Goal: Task Accomplishment & Management: Complete application form

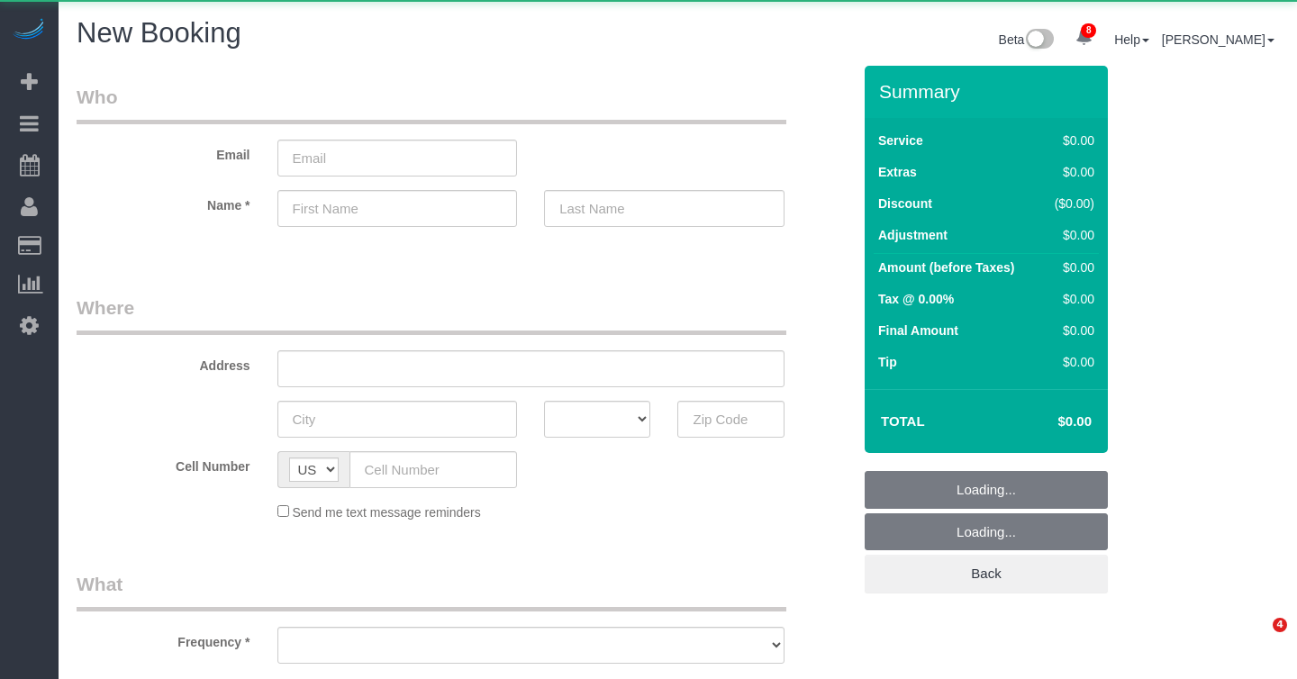
select select "number:89"
select select "number:90"
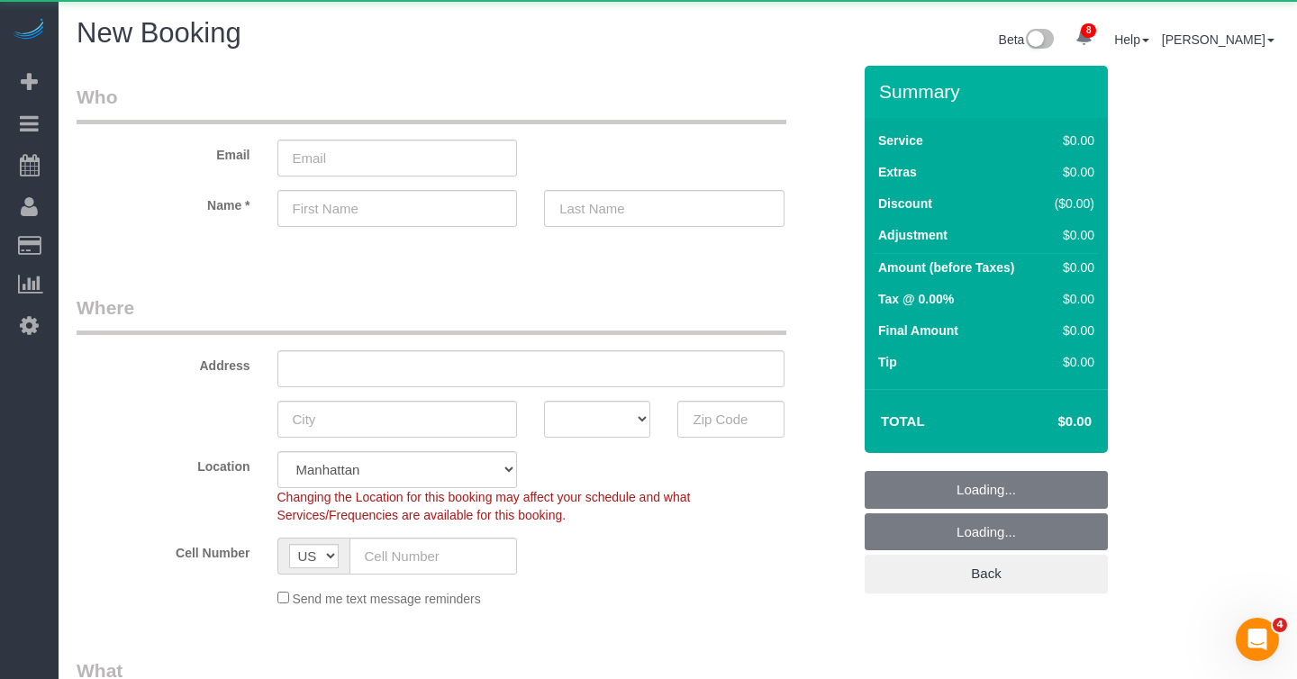
select select "object:2102"
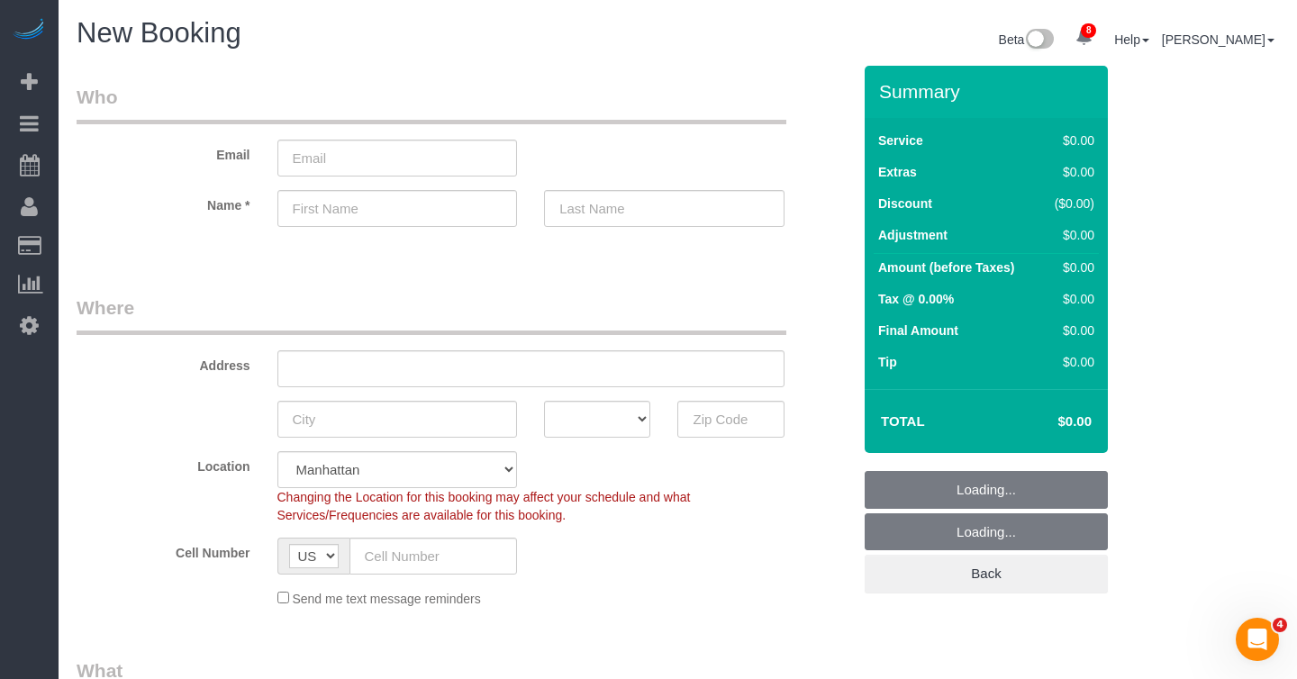
click at [532, 91] on legend "Who" at bounding box center [432, 104] width 710 height 41
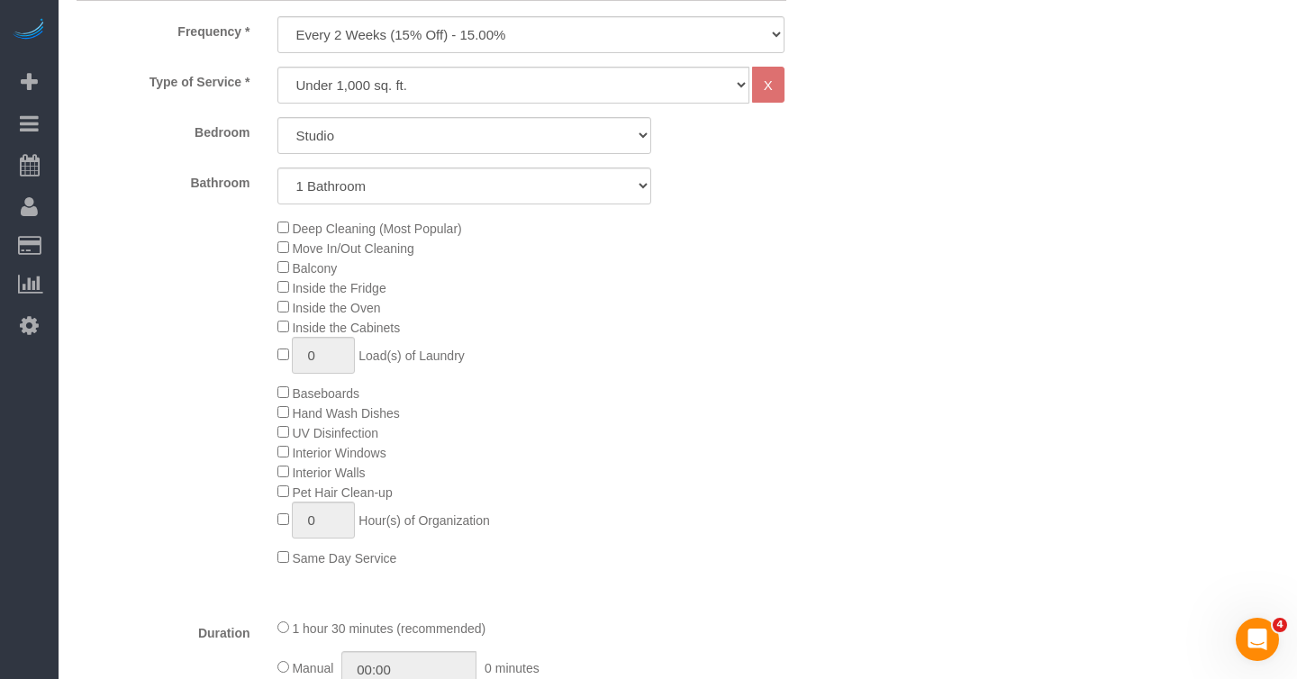
scroll to position [540, 0]
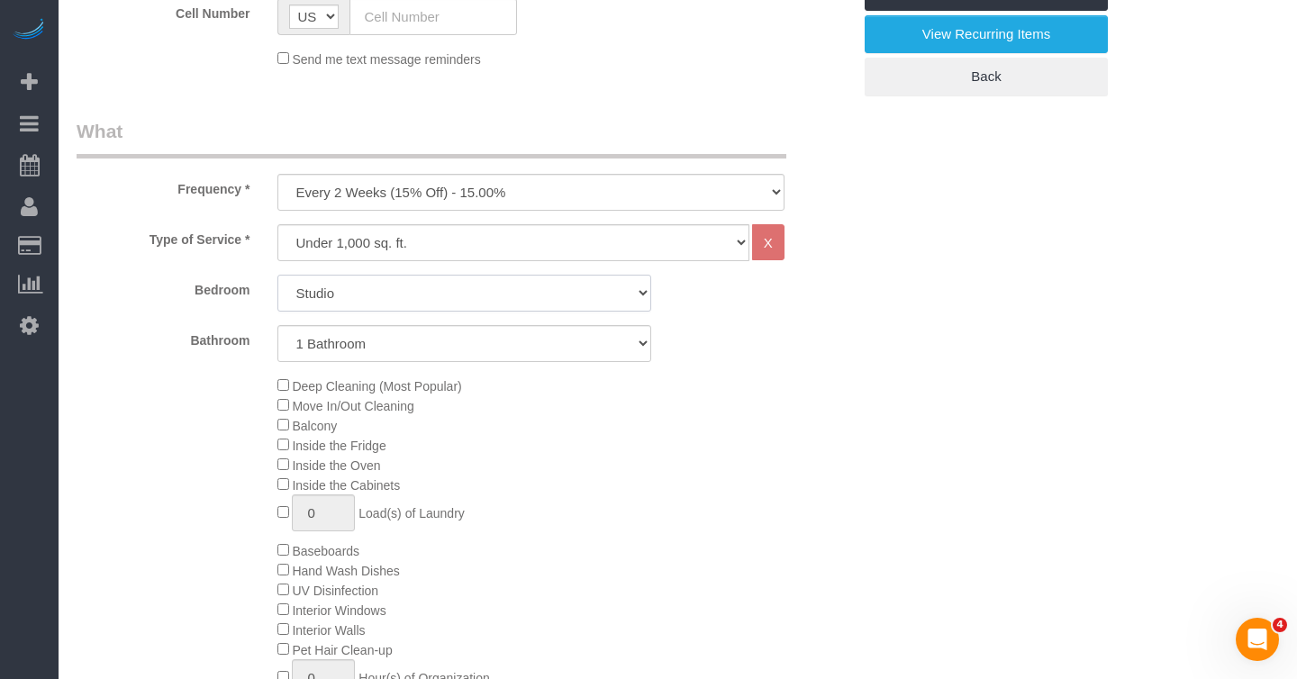
click at [357, 295] on select "Studio 1 Bedroom 2 Bedrooms 3 Bedrooms" at bounding box center [464, 293] width 374 height 37
select select "2"
click at [277, 275] on select "Studio 1 Bedroom 2 Bedrooms 3 Bedrooms" at bounding box center [464, 293] width 374 height 37
click at [343, 340] on select "1 Bathroom 2 Bathrooms" at bounding box center [464, 343] width 374 height 37
click at [277, 325] on select "1 Bathroom 2 Bathrooms" at bounding box center [464, 343] width 374 height 37
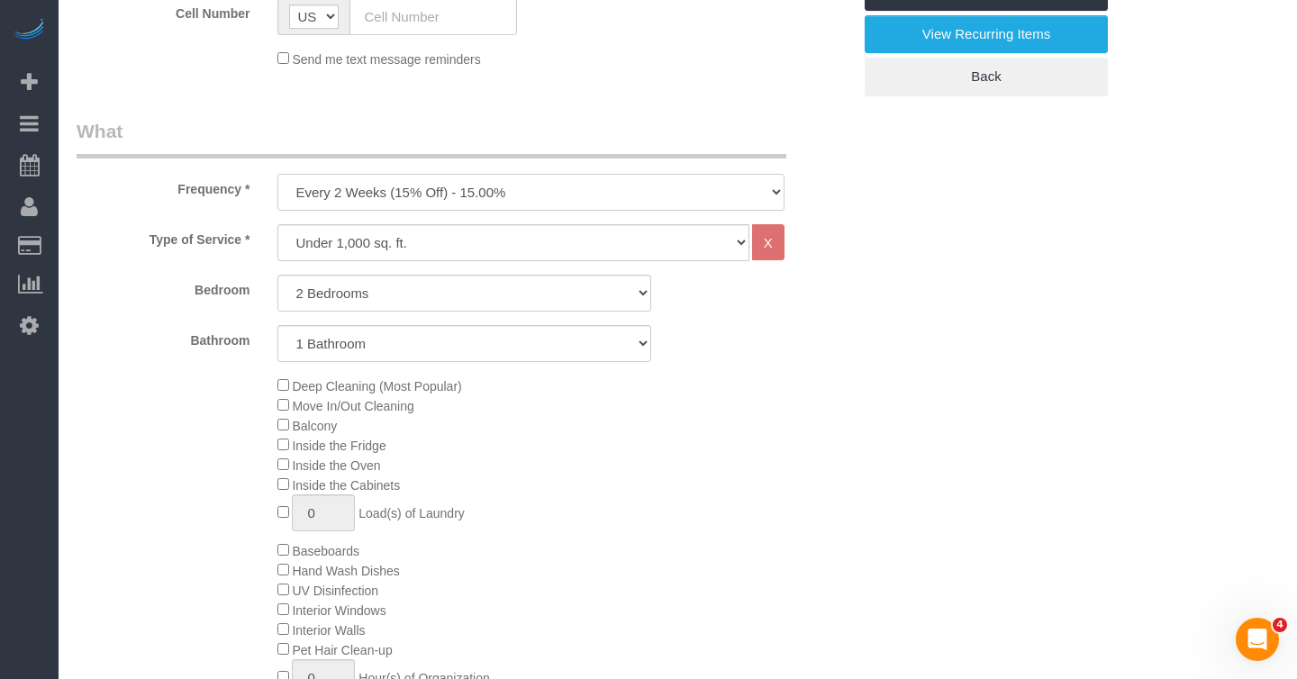
click at [581, 195] on select "One Time Weekly (20% Off) - 20.00% Every 2 Weeks (15% Off) - 15.00% Every 4 Wee…" at bounding box center [530, 192] width 507 height 37
select select "object:2103"
click at [277, 174] on select "One Time Weekly (20% Off) - 20.00% Every 2 Weeks (15% Off) - 15.00% Every 4 Wee…" at bounding box center [530, 192] width 507 height 37
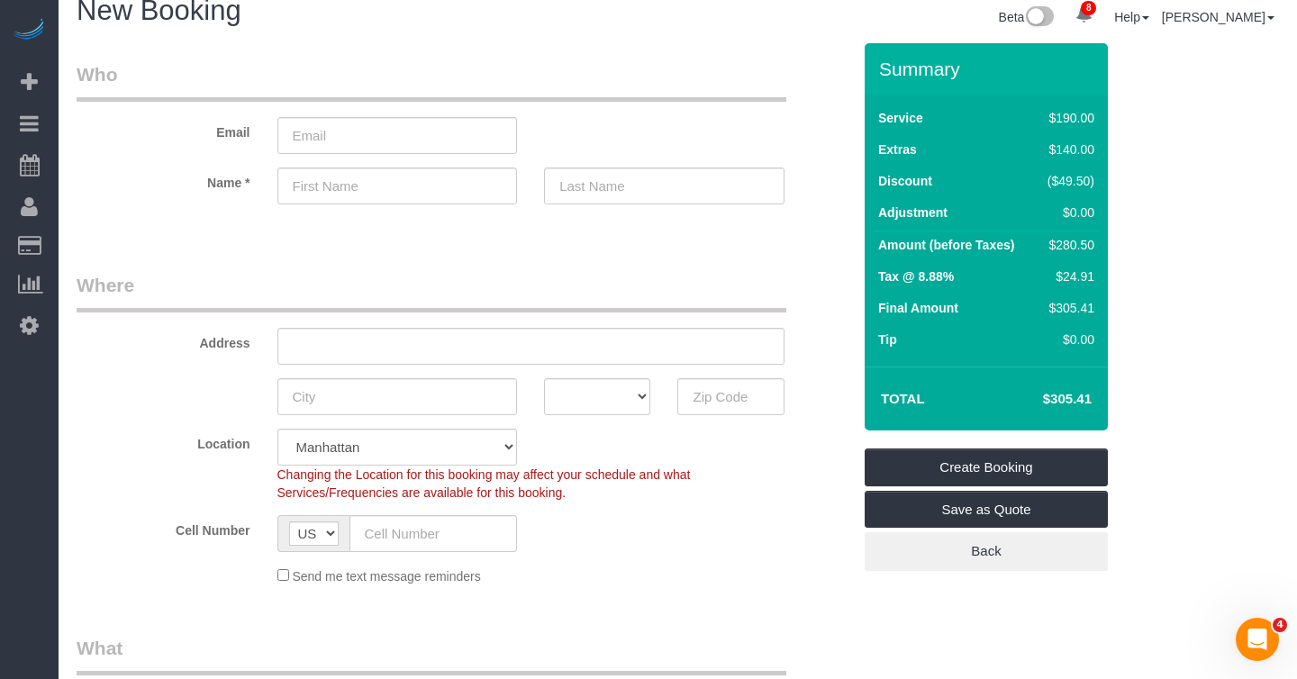
scroll to position [0, 0]
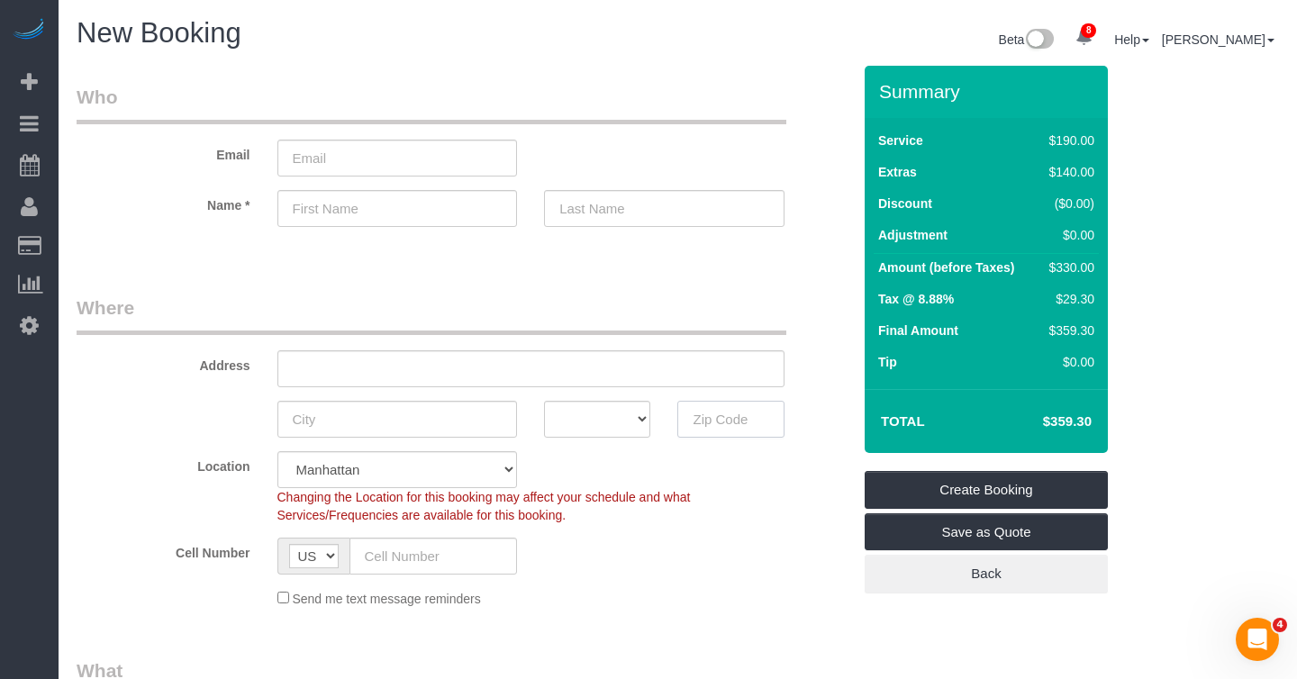
click at [709, 425] on input "text" at bounding box center [730, 419] width 106 height 37
click at [705, 413] on input "text" at bounding box center [730, 419] width 106 height 37
paste input "10013"
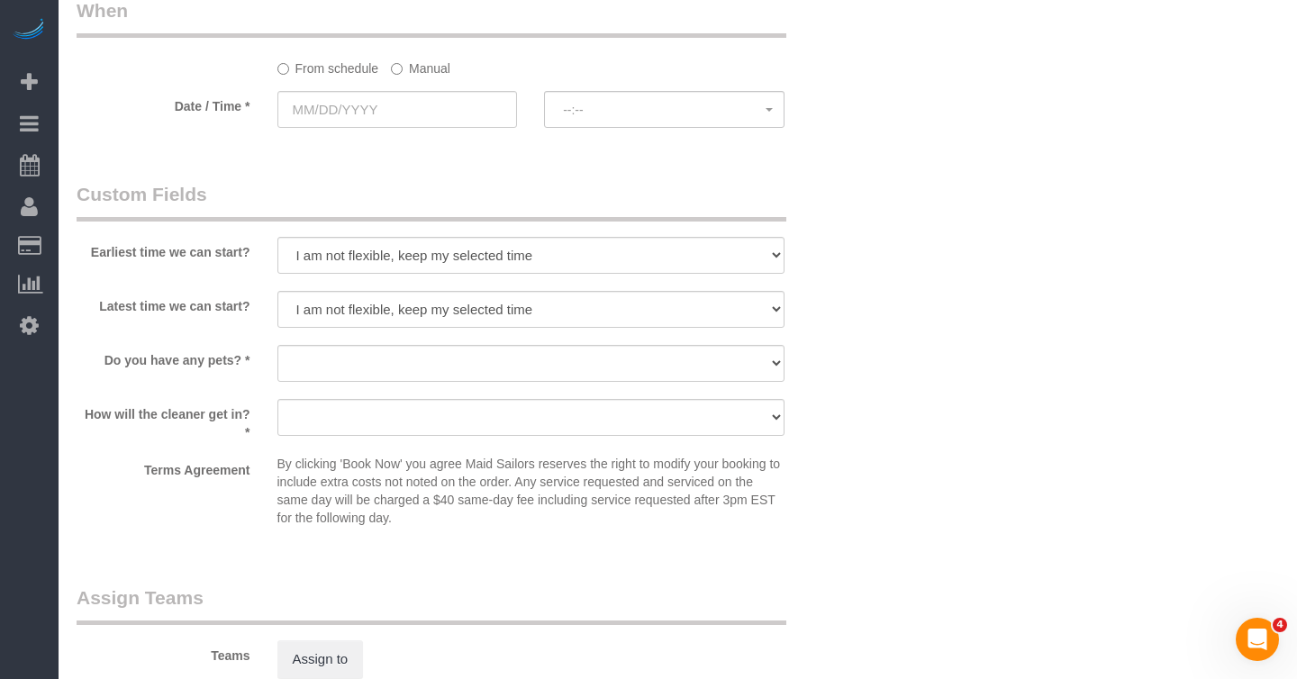
scroll to position [1910, 0]
type input "10013"
click at [451, 114] on input "text" at bounding box center [397, 108] width 241 height 37
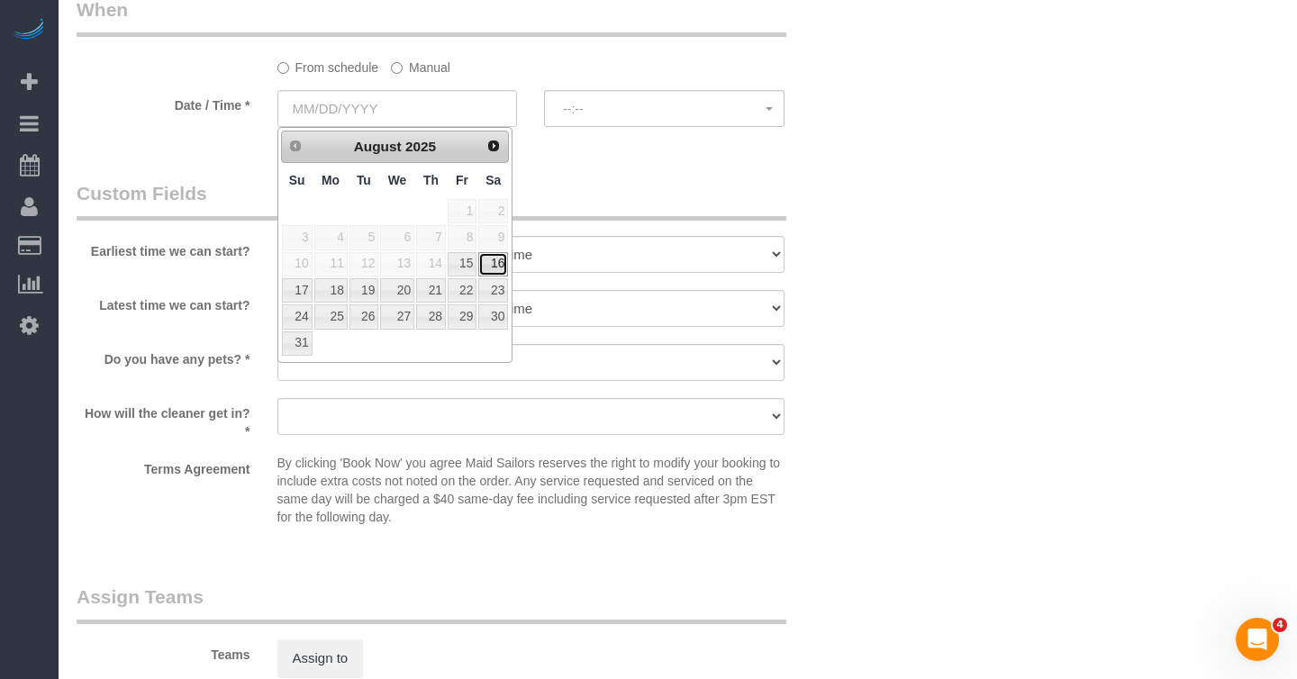
click at [492, 265] on link "16" at bounding box center [493, 264] width 30 height 24
type input "[DATE]"
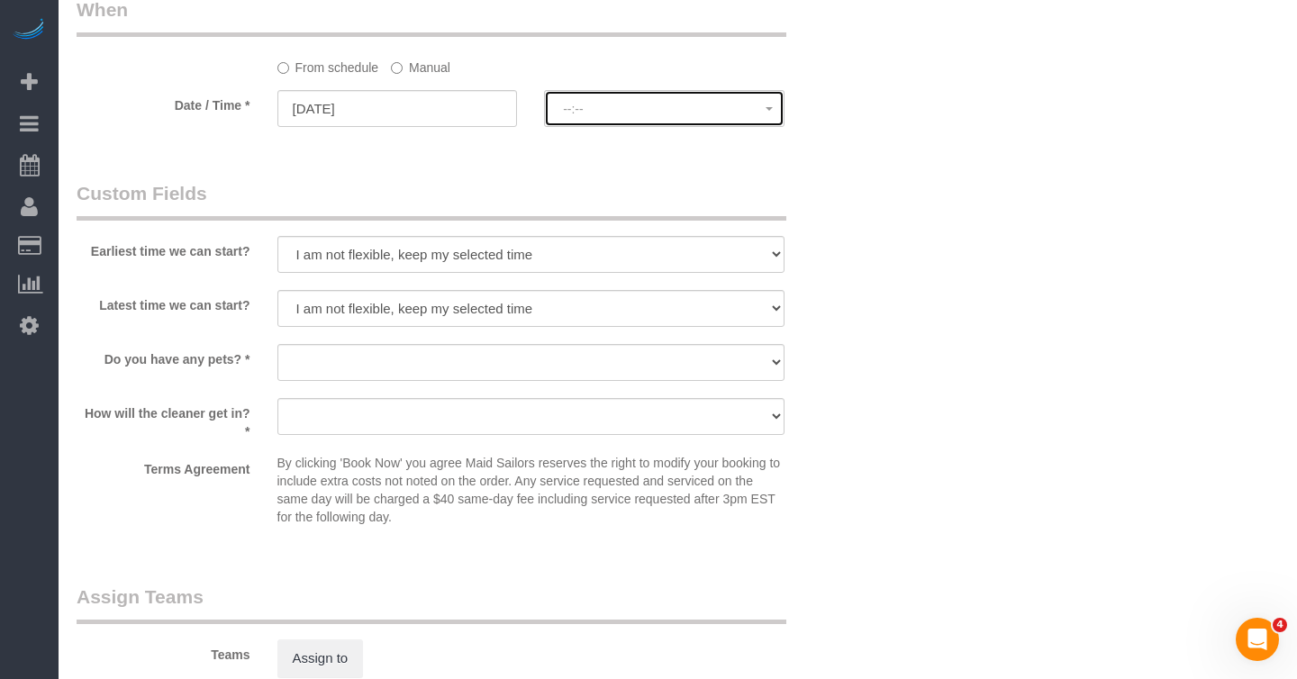
click at [589, 103] on span "--:--" at bounding box center [664, 109] width 203 height 14
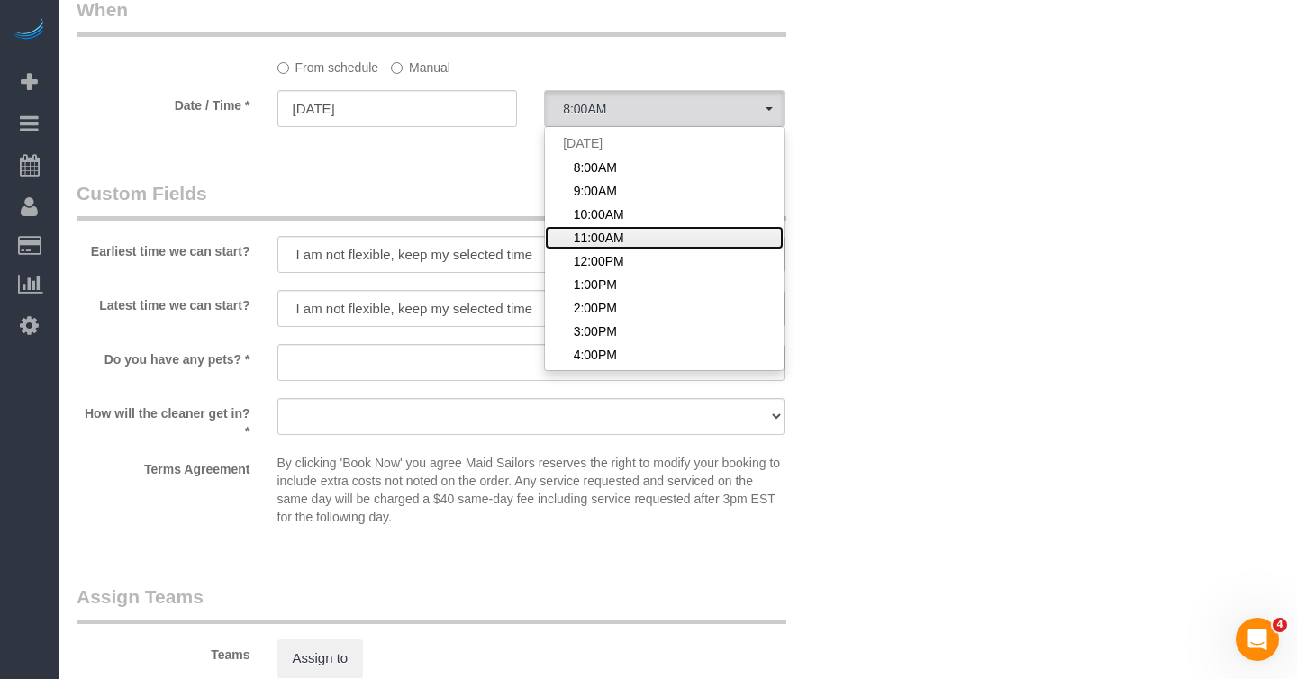
click at [599, 238] on span "11:00AM" at bounding box center [599, 238] width 50 height 18
select select "spot4"
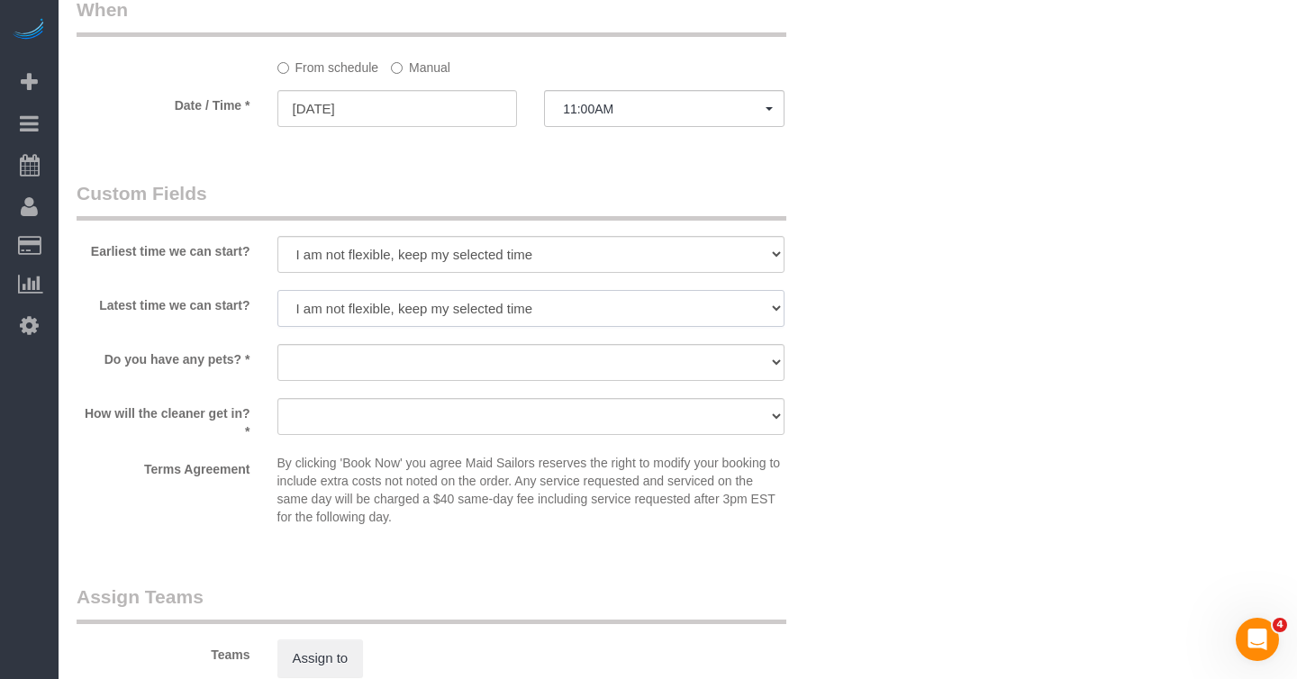
click at [427, 316] on select "I am not flexible, keep my selected time 8:00 AM 9:00 AM 10:00 AM 11:00 AM 12:0…" at bounding box center [530, 308] width 507 height 37
select select "number:74"
click at [277, 290] on select "I am not flexible, keep my selected time 8:00 AM 9:00 AM 10:00 AM 11:00 AM 12:0…" at bounding box center [530, 308] width 507 height 37
click at [377, 353] on select "Dog Cat None" at bounding box center [530, 362] width 507 height 37
select select "number:15"
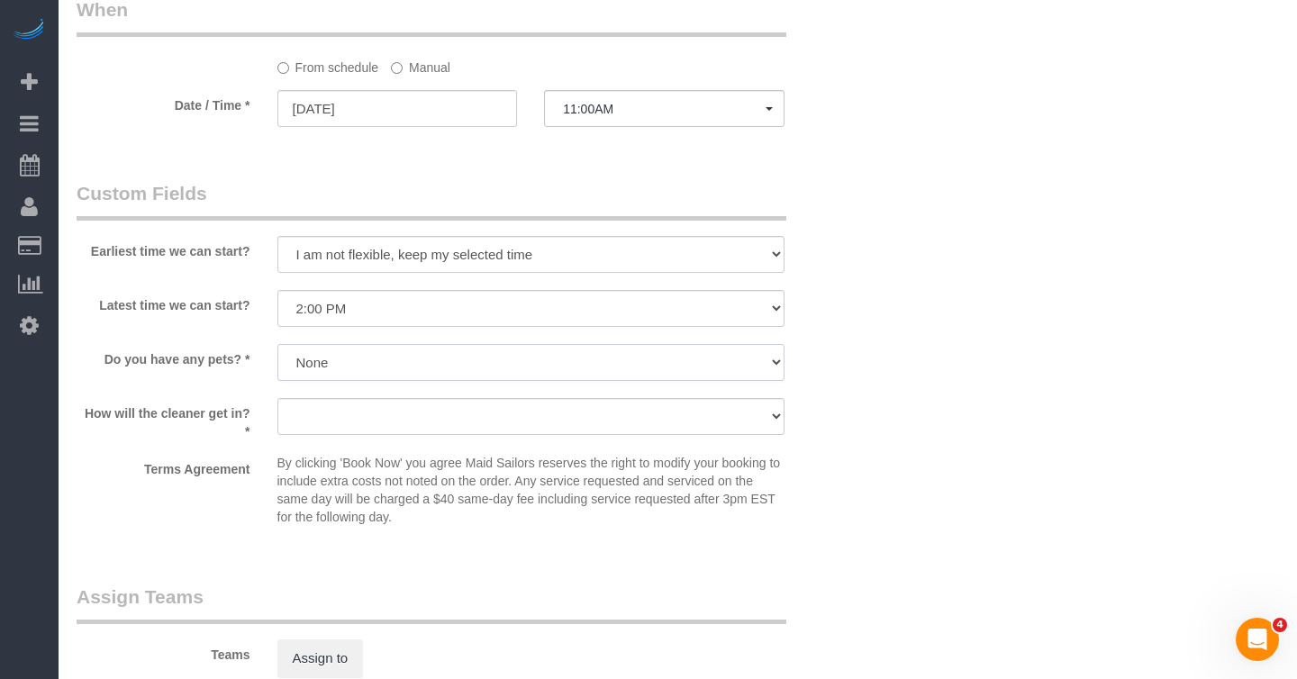
click at [277, 344] on select "Dog Cat None" at bounding box center [530, 362] width 507 height 37
click at [325, 425] on select "We'll let you in. Doorman/Front Desk has the key. Other (Provide details)" at bounding box center [530, 416] width 507 height 37
select select "number:7"
click at [277, 398] on select "We'll let you in. Doorman/Front Desk has the key. Other (Provide details)" at bounding box center [530, 416] width 507 height 37
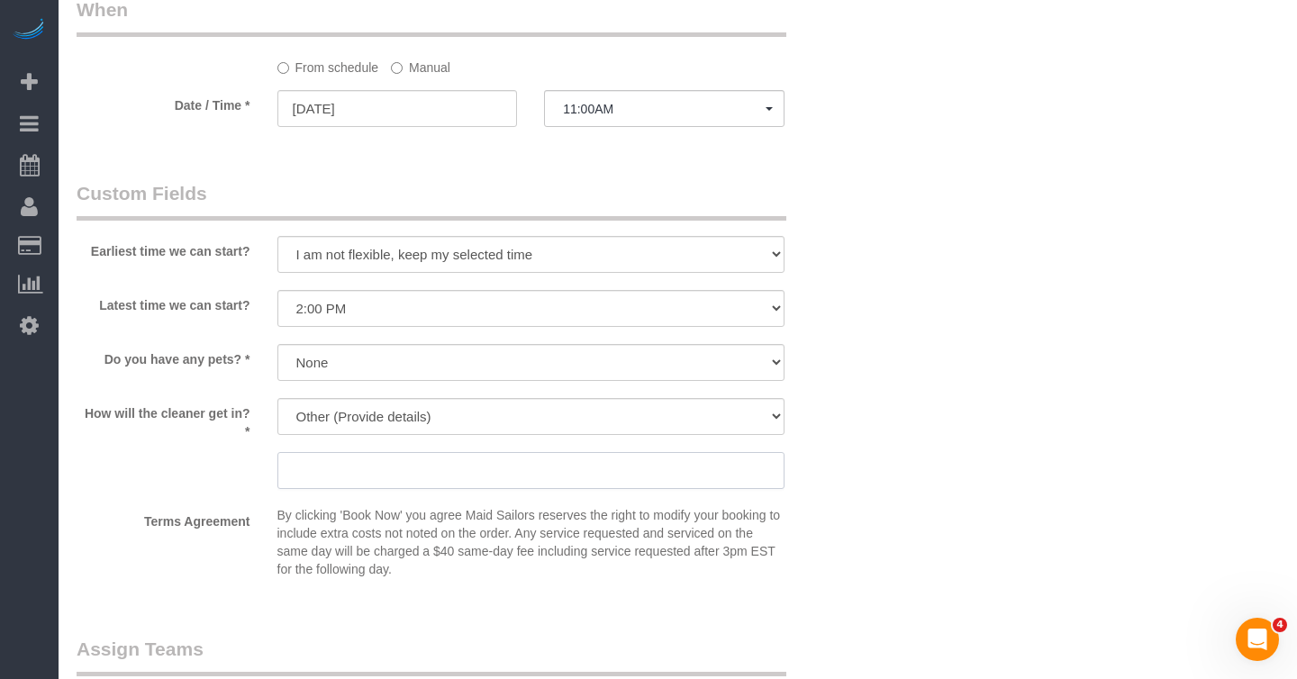
click at [332, 471] on input "text" at bounding box center [530, 470] width 507 height 37
type input "C"
type input "Ask support to call customer to let you in"
click at [618, 524] on p "By clicking 'Book Now' you agree Maid Sailors reserves the right to modify your…" at bounding box center [530, 542] width 507 height 72
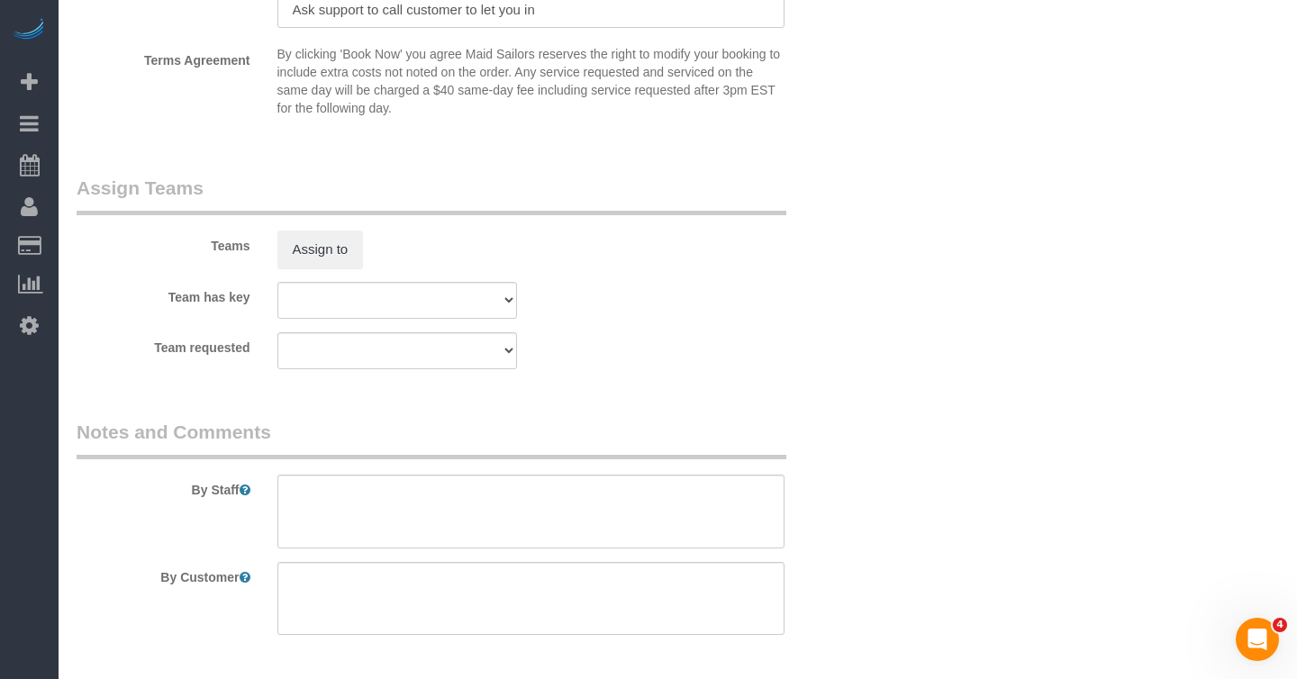
scroll to position [2421, 0]
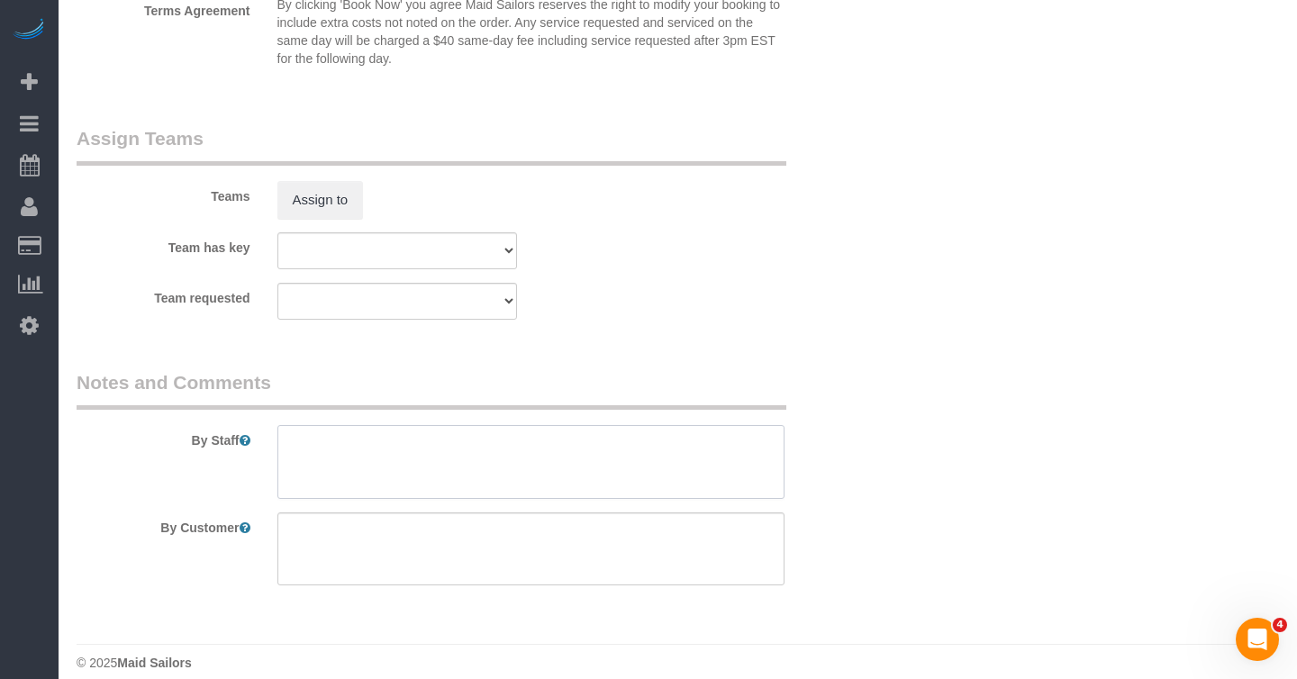
click at [485, 447] on textarea at bounding box center [530, 462] width 507 height 74
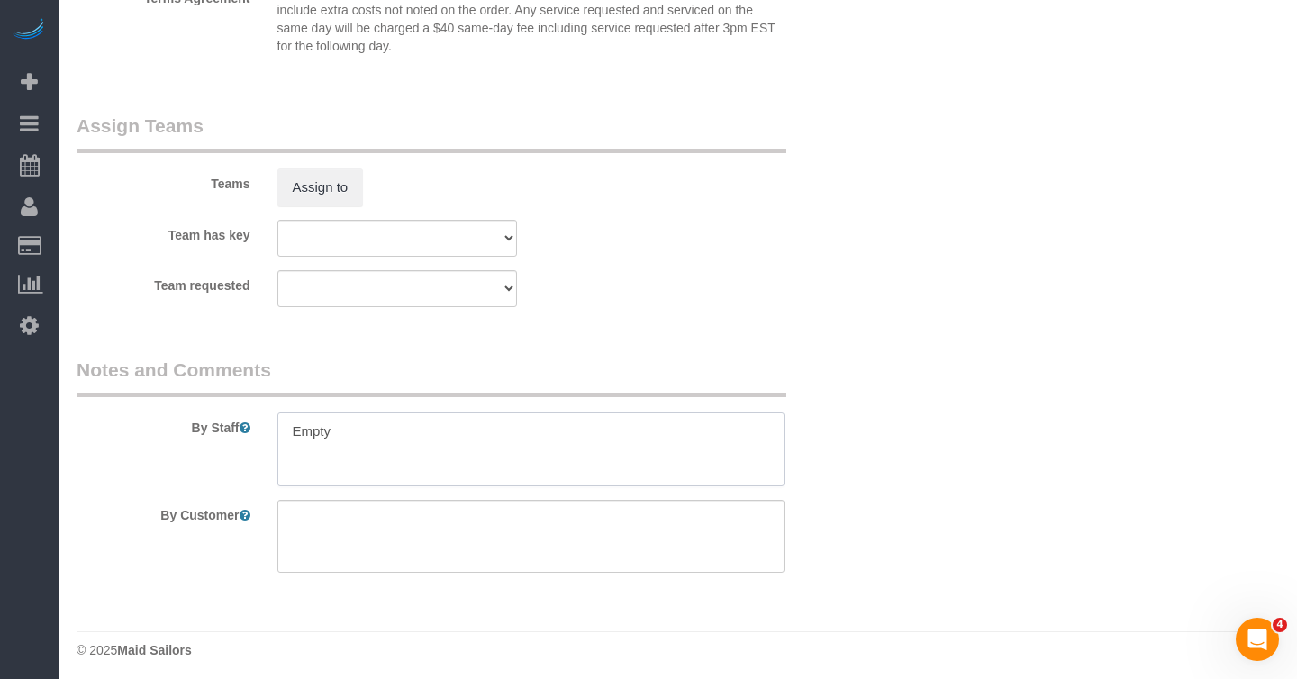
scroll to position [2440, 0]
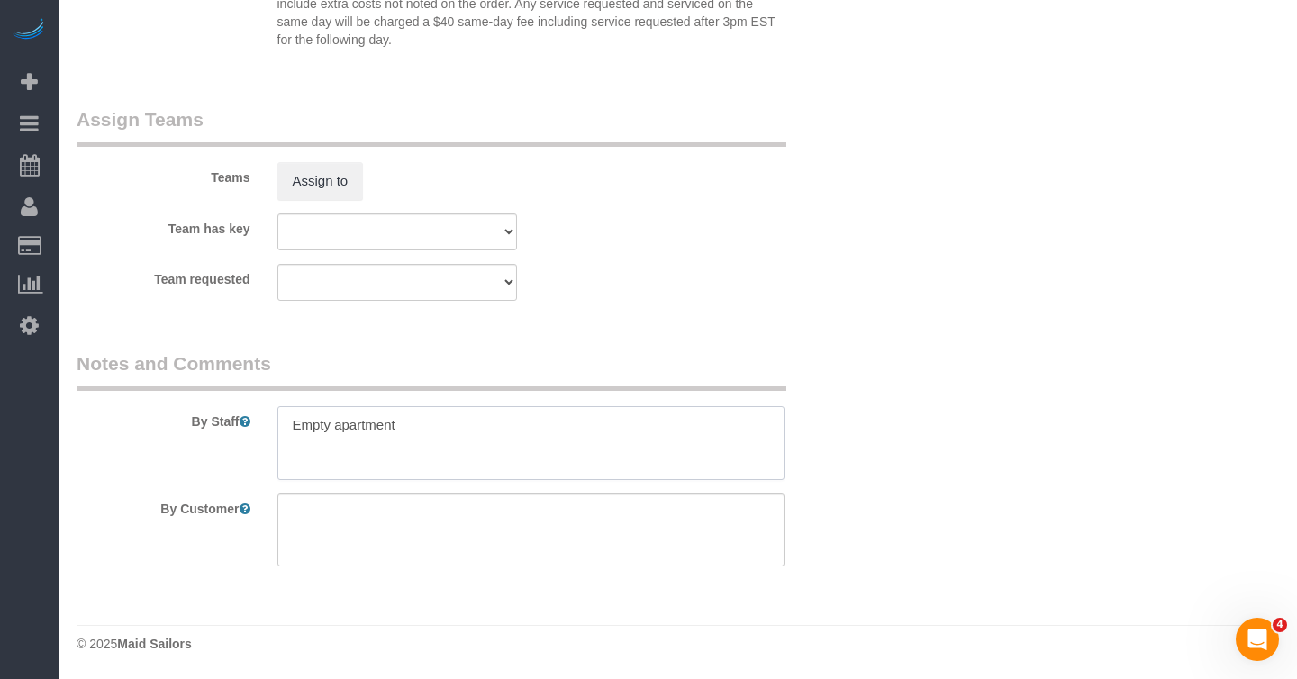
type textarea "Empty apartment"
click at [664, 302] on fieldset "Assign Teams Teams Assign to Team has key 000- [PERSON_NAME] 000 - Partnerships…" at bounding box center [464, 210] width 775 height 208
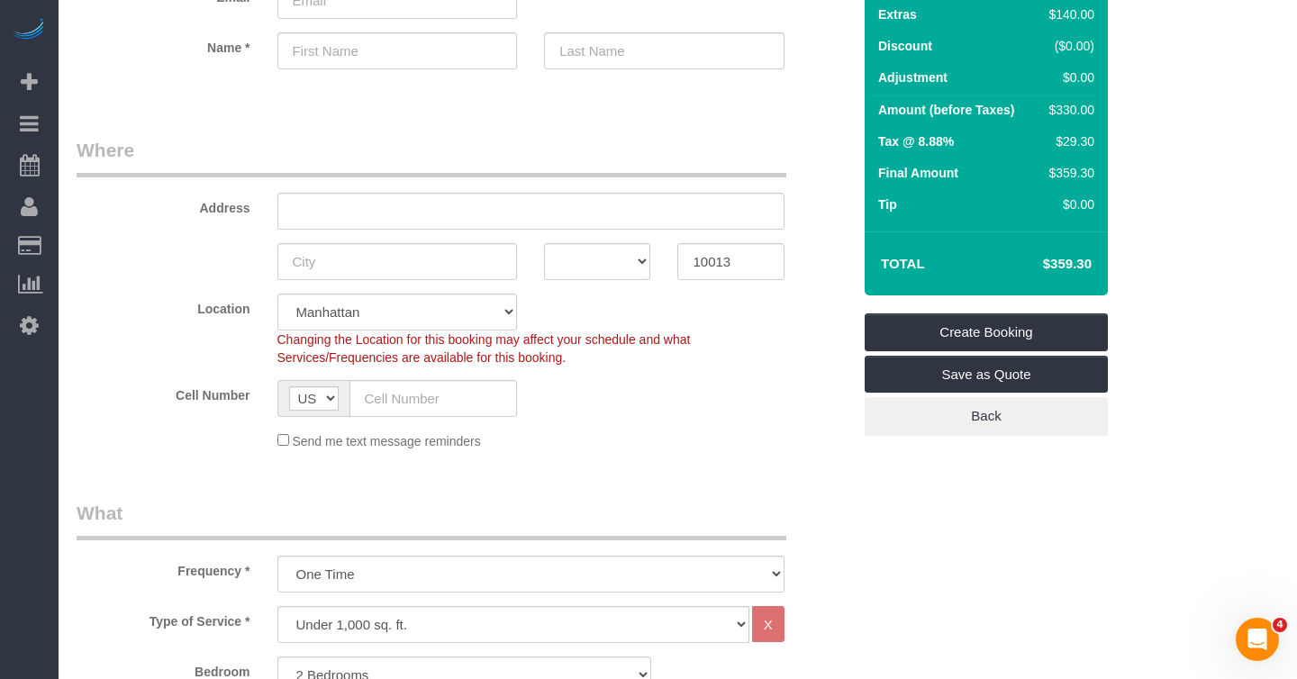
scroll to position [153, 0]
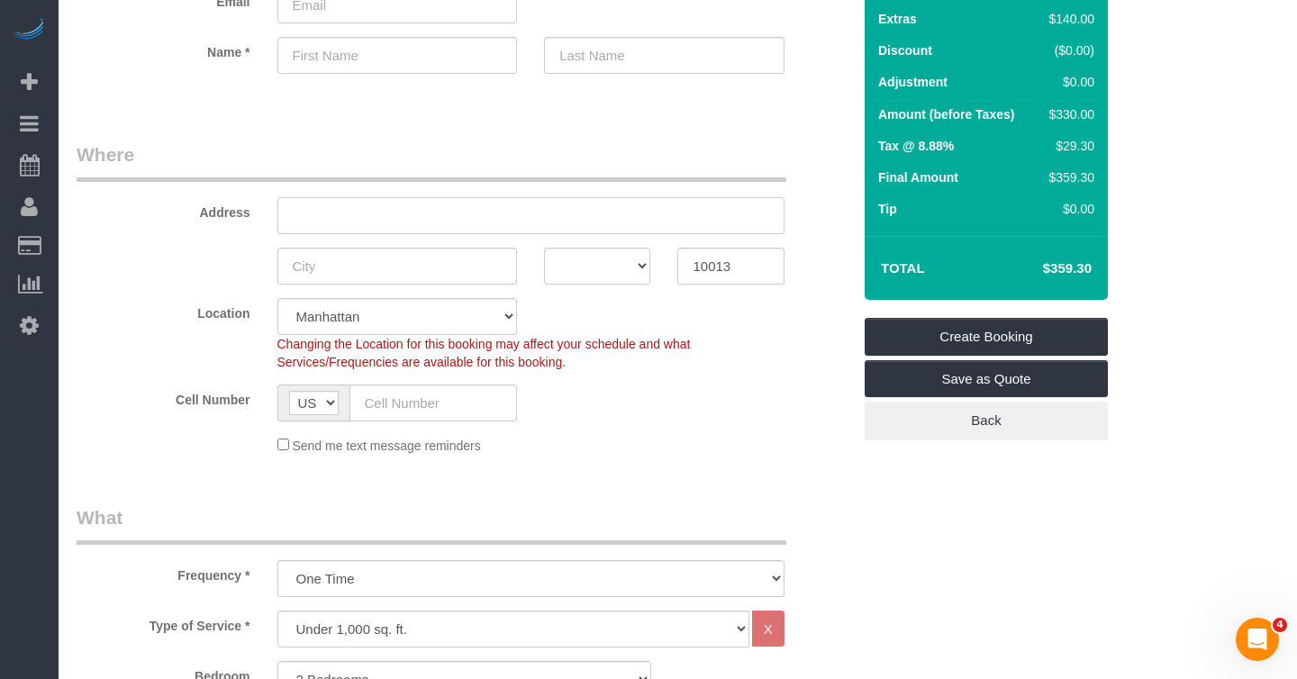
click at [586, 215] on input "text" at bounding box center [530, 215] width 507 height 37
type input "[STREET_ADDRESS]"
click at [445, 265] on input "text" at bounding box center [397, 266] width 241 height 37
click at [503, 215] on input "[STREET_ADDRESS]" at bounding box center [530, 215] width 507 height 37
click at [418, 267] on input "text" at bounding box center [397, 266] width 241 height 37
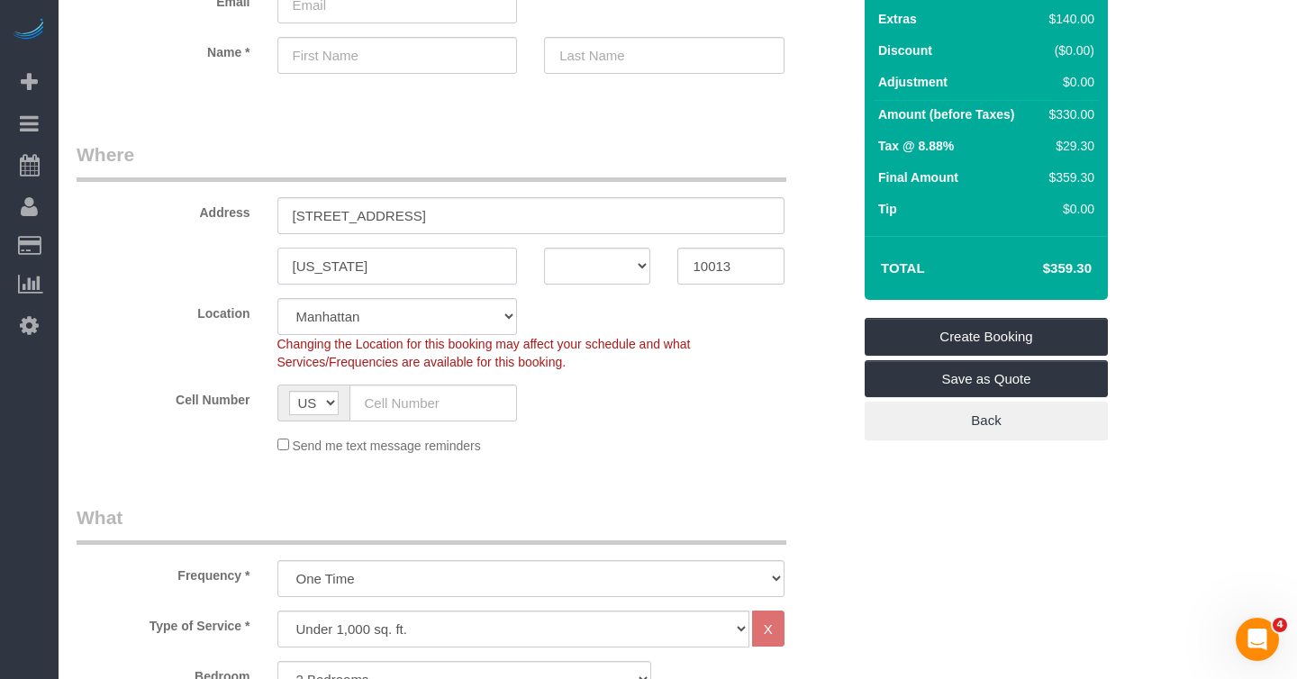
type input "[US_STATE]"
click at [462, 212] on input "[STREET_ADDRESS]" at bounding box center [530, 215] width 507 height 37
click at [579, 266] on select "AK AL AR AZ CA CO CT DC DE [GEOGRAPHIC_DATA] [GEOGRAPHIC_DATA] HI IA ID IL IN K…" at bounding box center [597, 266] width 106 height 37
select select "NY"
click at [544, 248] on select "AK AL AR AZ CA CO CT DC DE [GEOGRAPHIC_DATA] [GEOGRAPHIC_DATA] HI IA ID IL IN K…" at bounding box center [597, 266] width 106 height 37
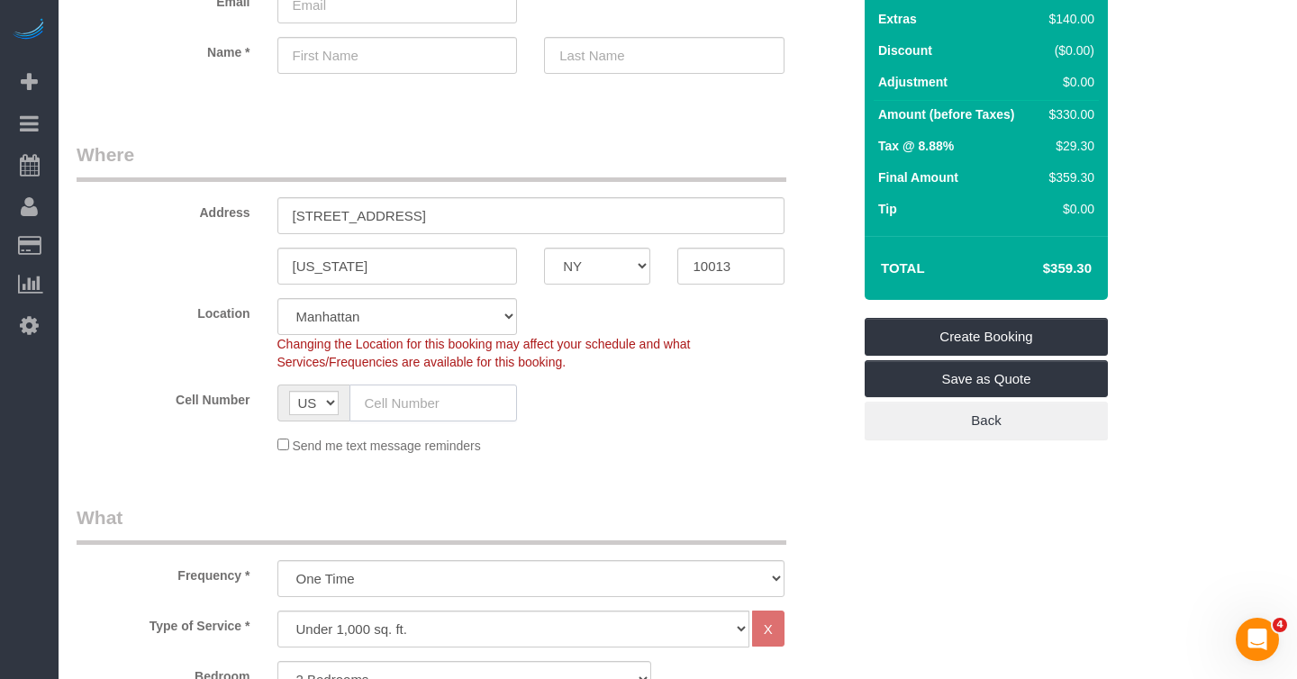
click at [456, 400] on input "text" at bounding box center [434, 403] width 168 height 37
paste input "[PHONE_NUMBER]"
click at [377, 404] on input "[PHONE_NUMBER]" at bounding box center [434, 403] width 168 height 37
type input "[PHONE_NUMBER]"
click at [615, 370] on sui-booking-location "Location [GEOGRAPHIC_DATA] [GEOGRAPHIC_DATA] [GEOGRAPHIC_DATA] [GEOGRAPHIC_DATA…" at bounding box center [464, 376] width 775 height 157
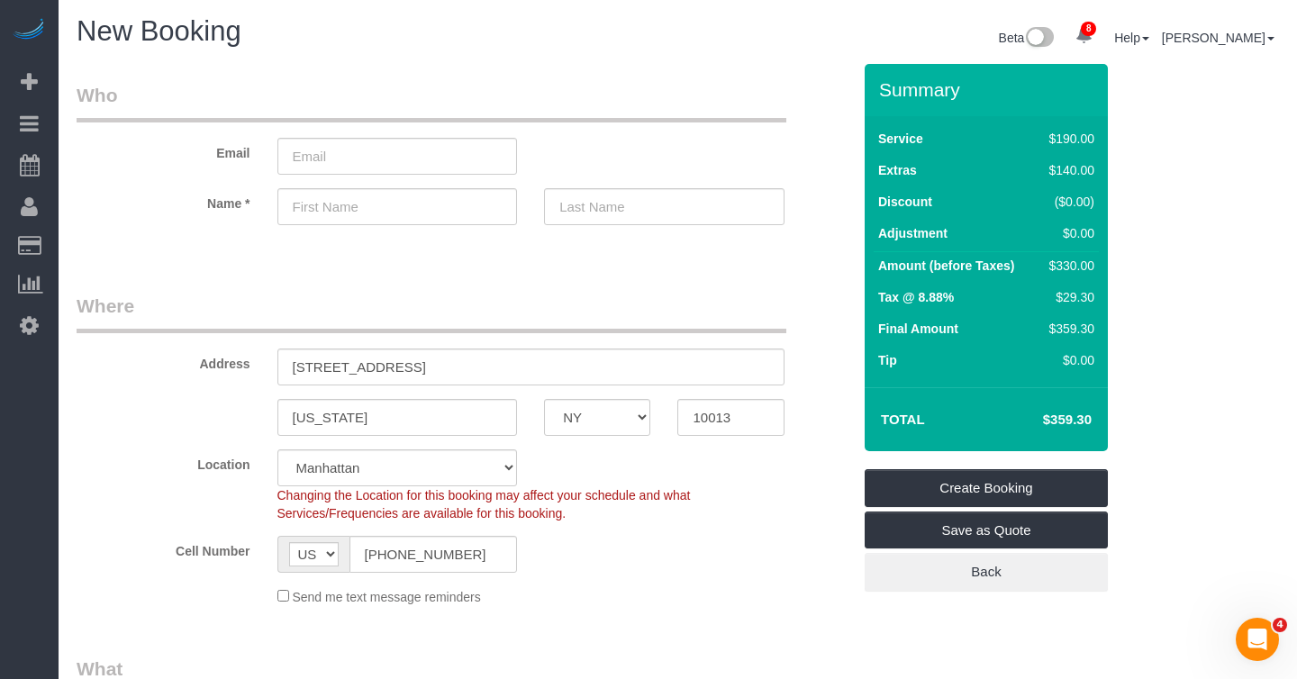
scroll to position [0, 0]
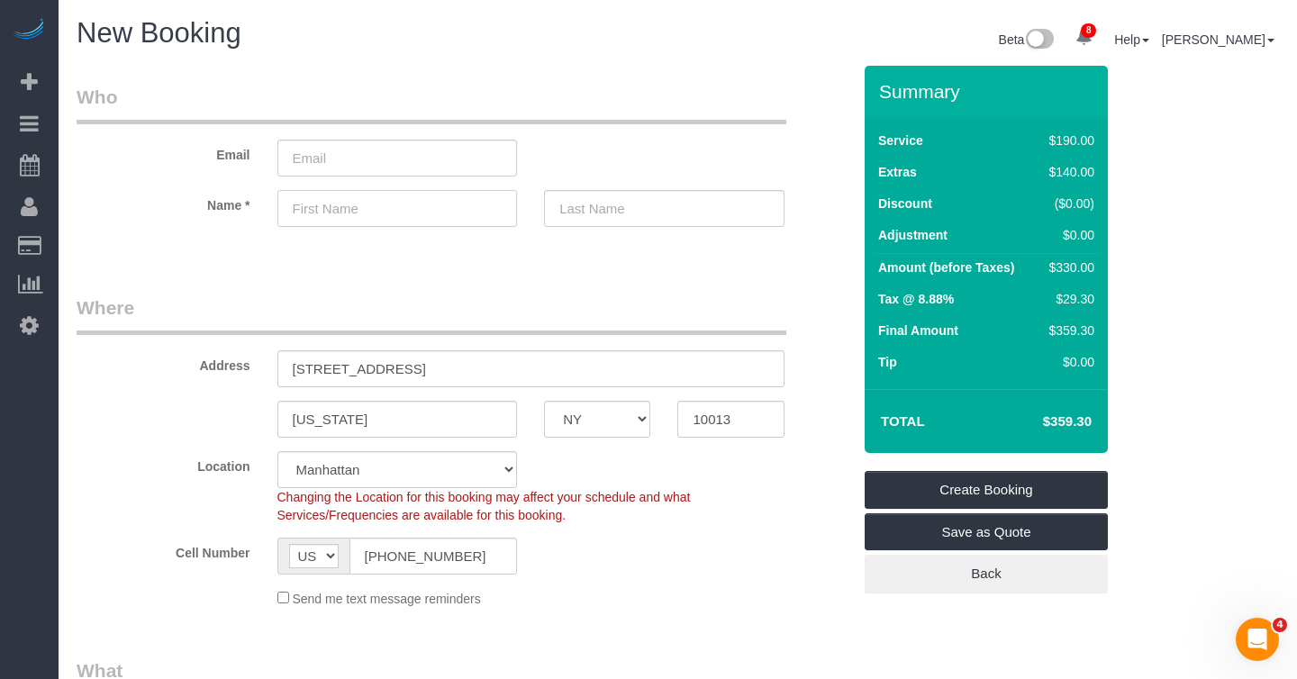
click at [395, 198] on input "text" at bounding box center [397, 208] width 241 height 37
type input "[PERSON_NAME]"
click at [323, 146] on input "email" at bounding box center [397, 158] width 241 height 37
type input "[EMAIL_ADDRESS][DOMAIN_NAME]"
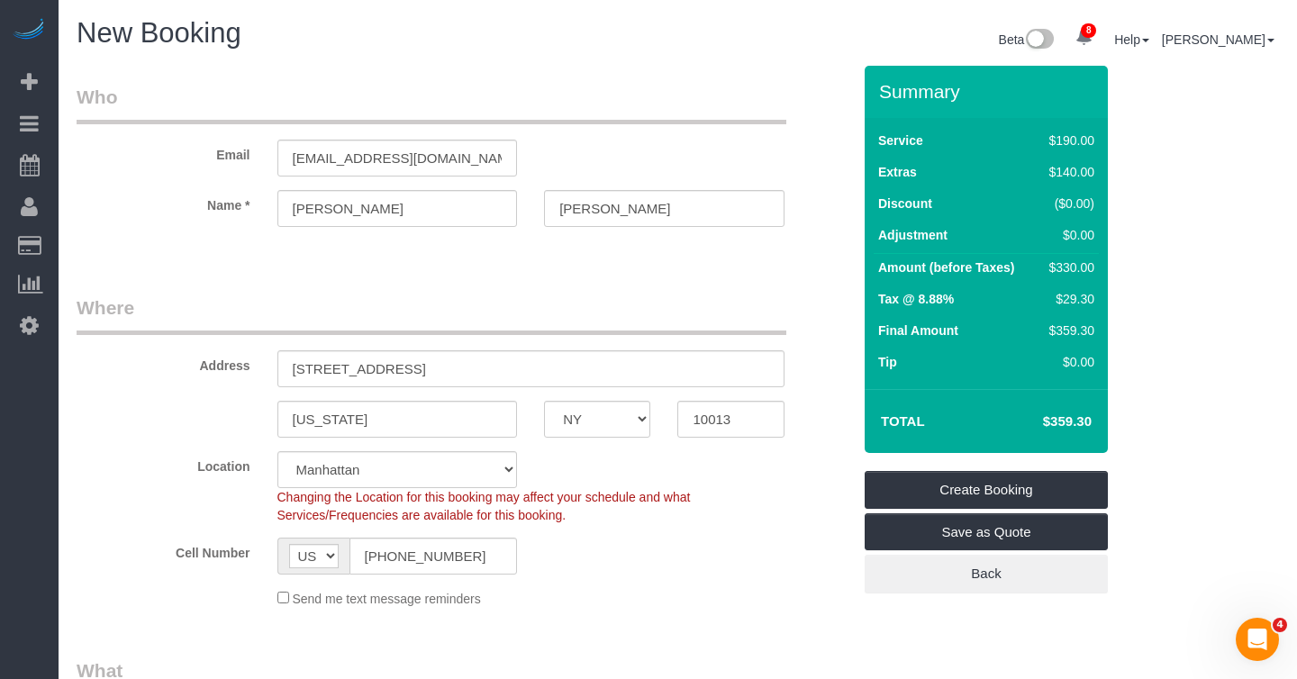
click at [630, 103] on legend "Who" at bounding box center [432, 104] width 710 height 41
select select "spot61"
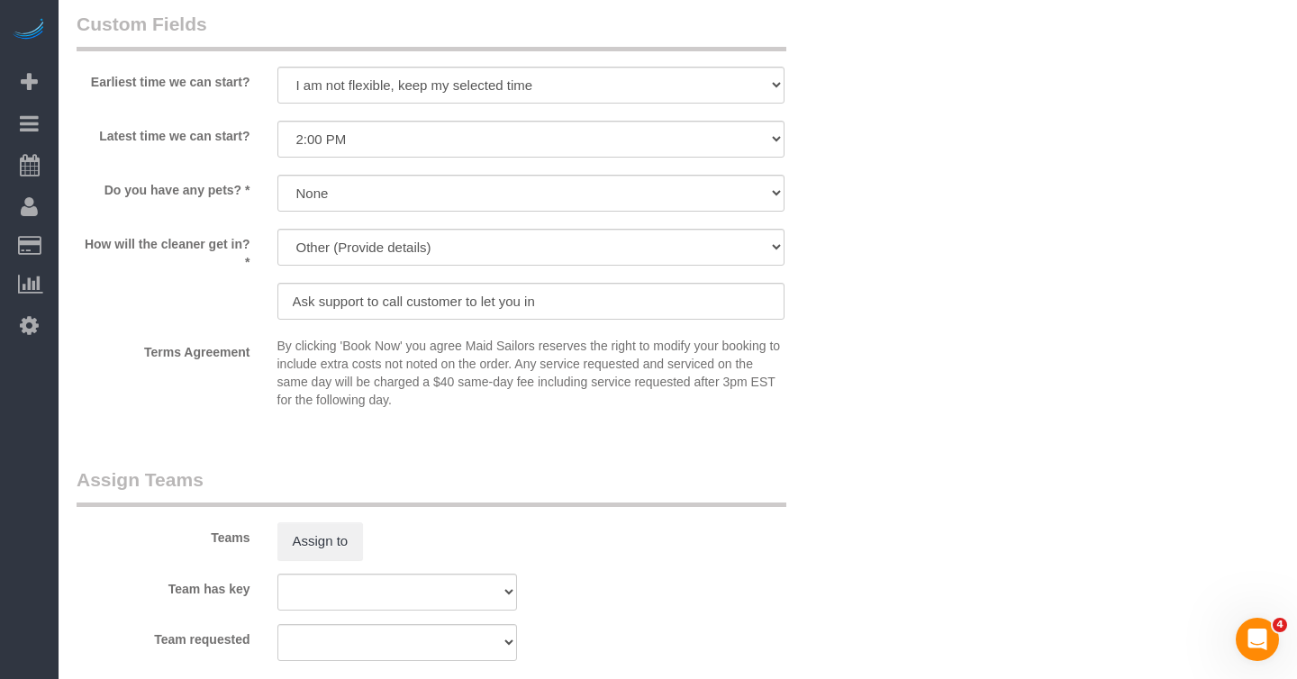
scroll to position [1791, 0]
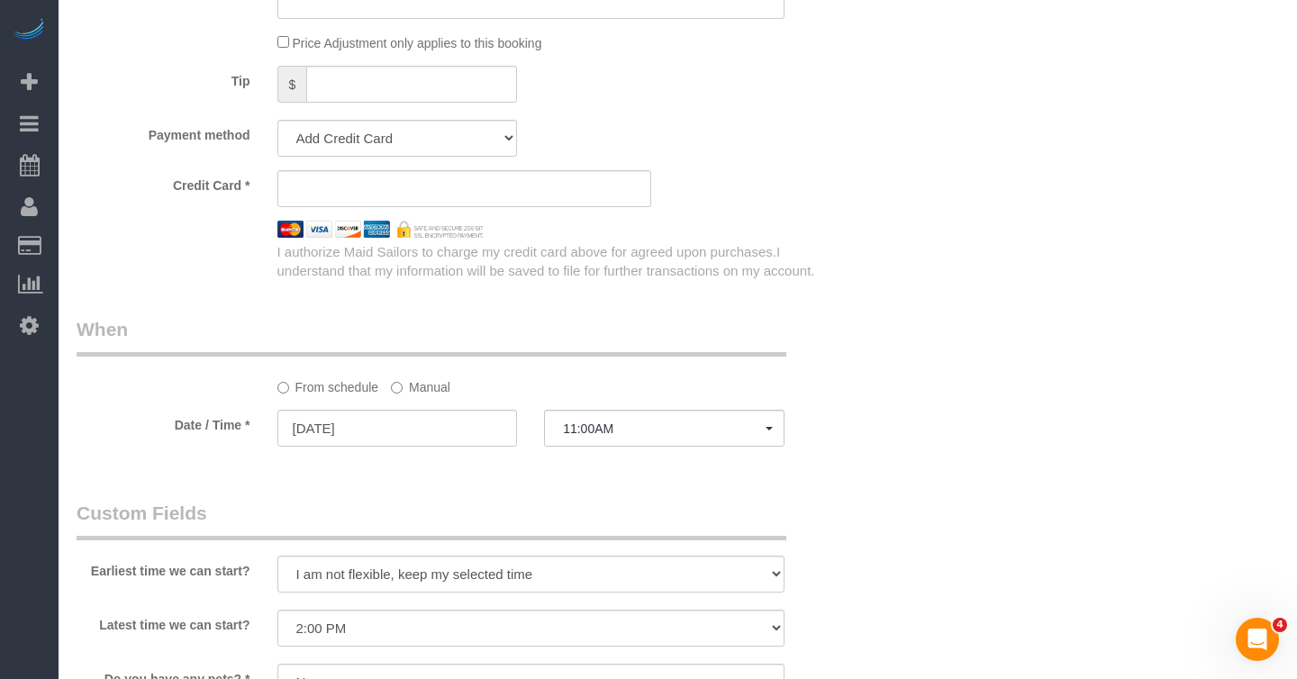
scroll to position [1585, 0]
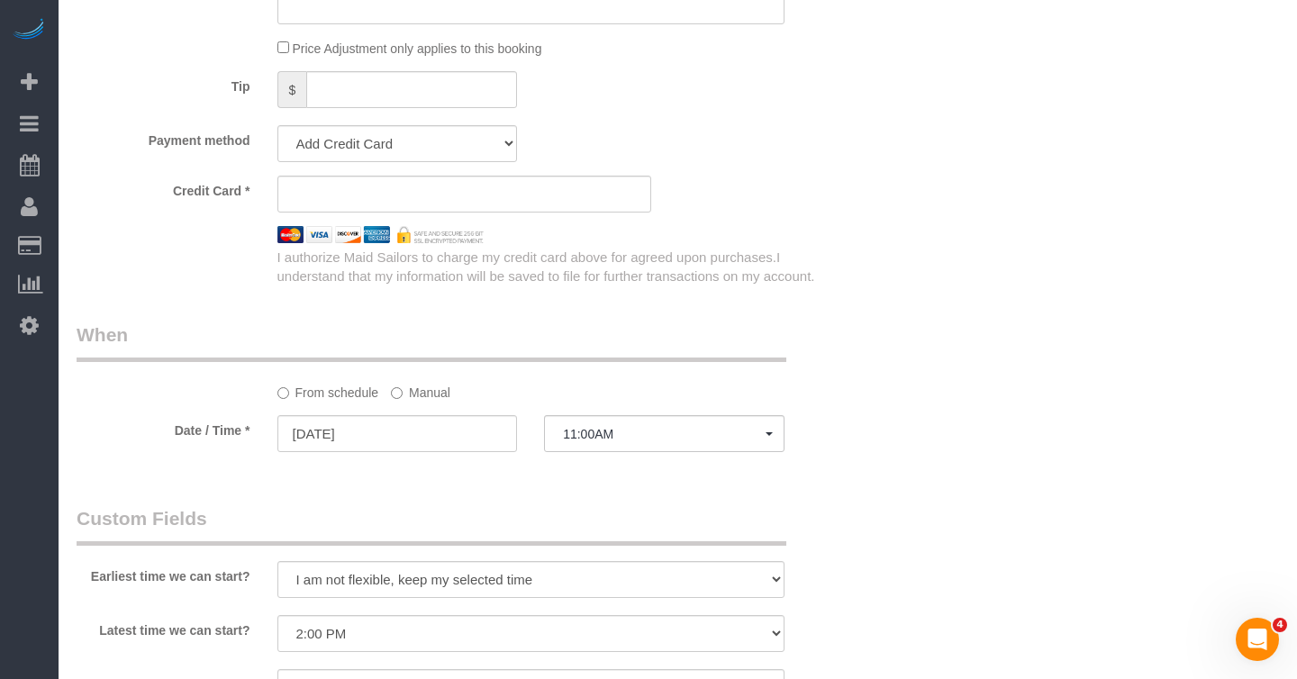
click at [746, 252] on div "I authorize Maid Sailors to charge my credit card above for agreed upon purchas…" at bounding box center [565, 267] width 602 height 39
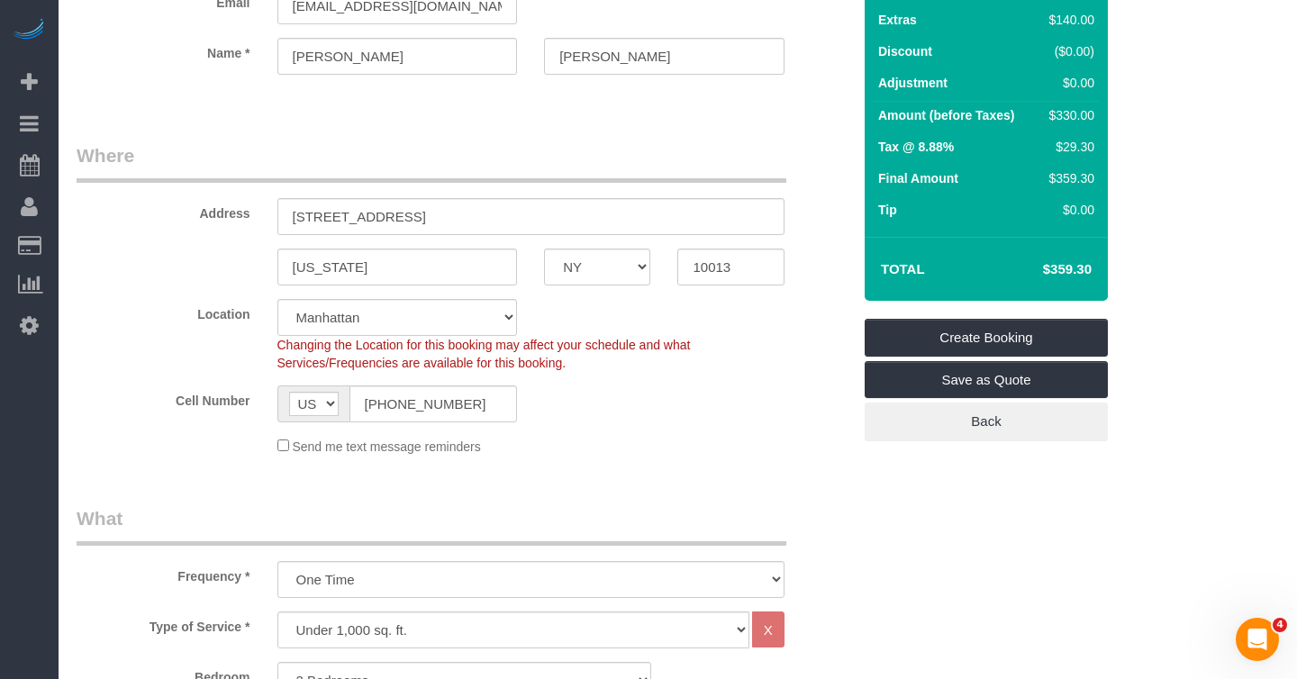
scroll to position [148, 0]
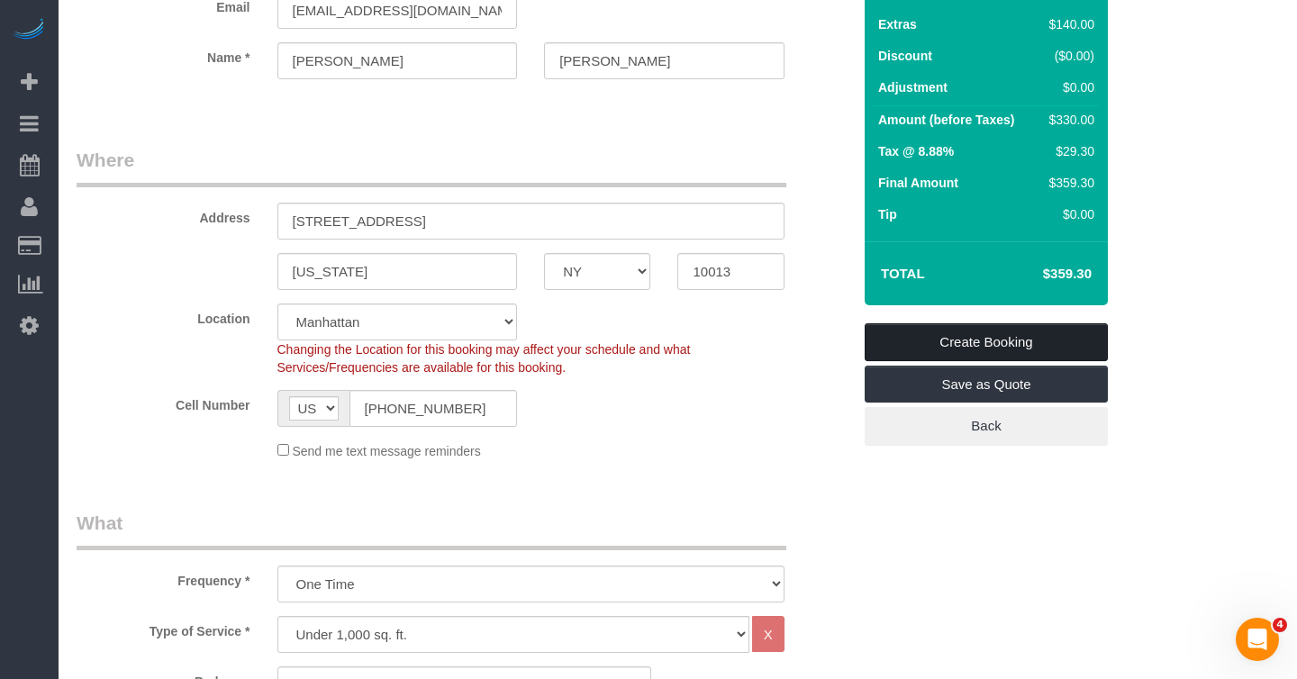
click at [974, 345] on link "Create Booking" at bounding box center [986, 342] width 243 height 38
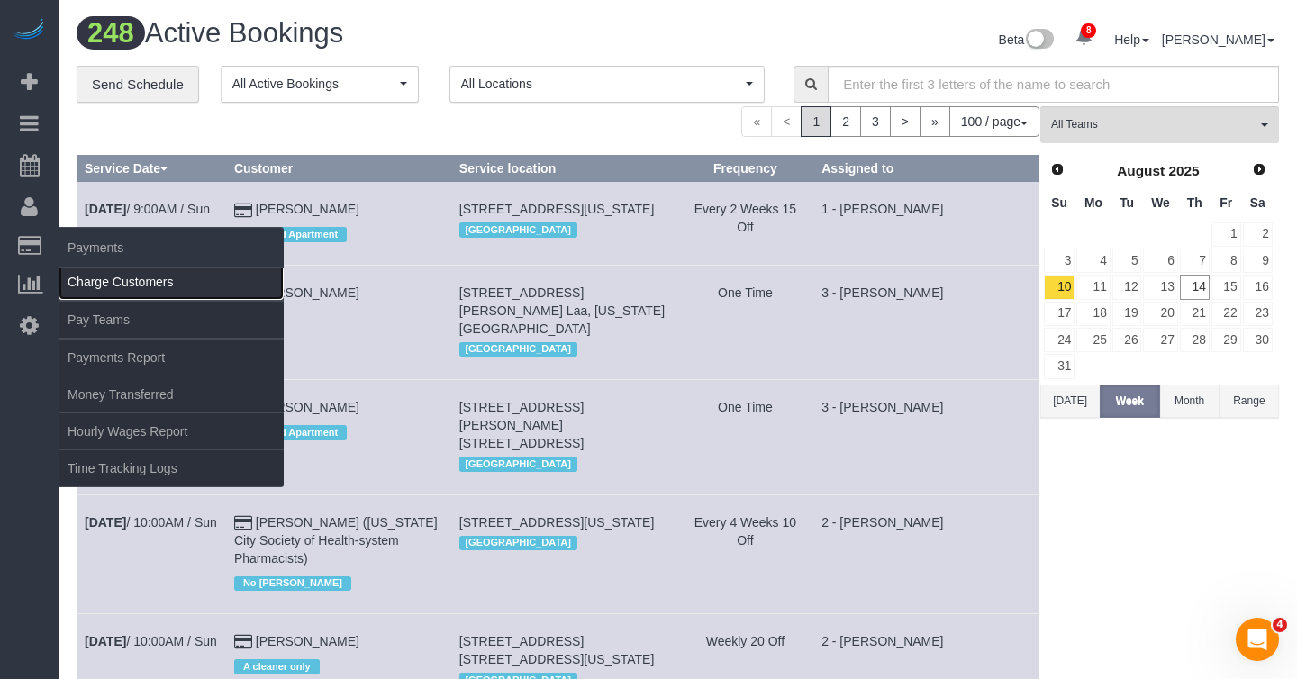
click at [101, 290] on link "Charge Customers" at bounding box center [171, 282] width 225 height 36
select select
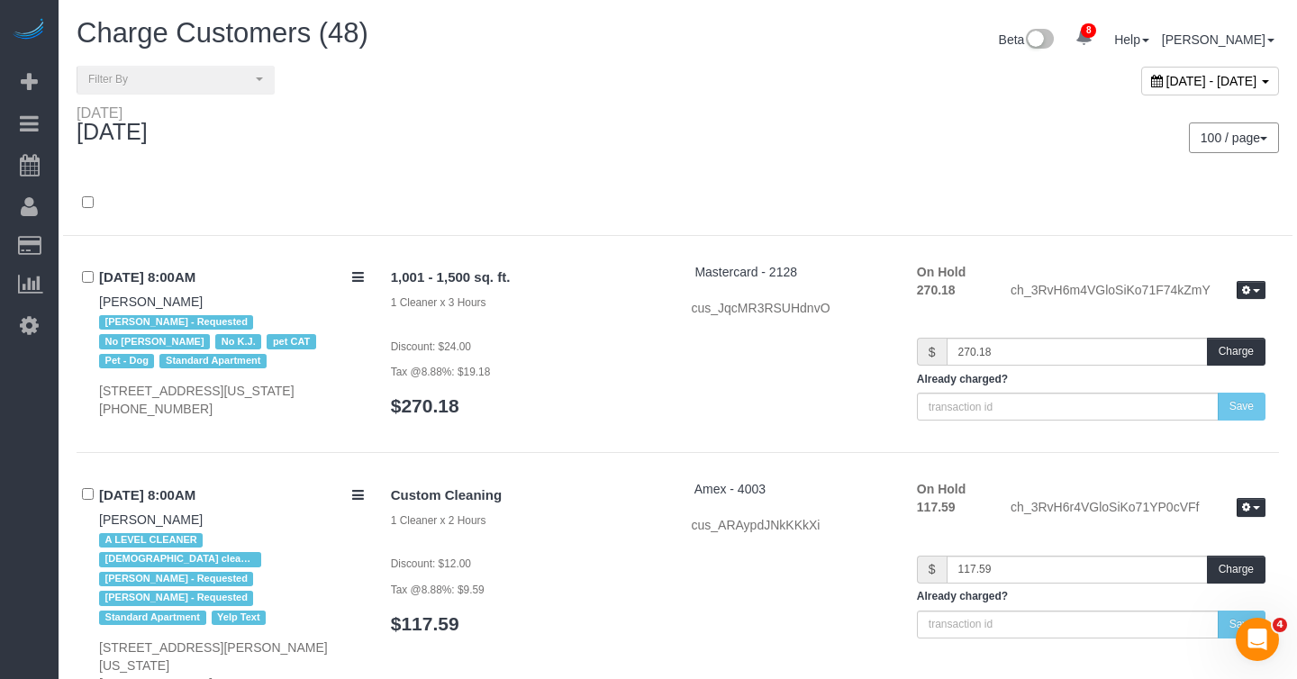
click at [1167, 77] on span "[DATE] - [DATE]" at bounding box center [1212, 81] width 91 height 14
type input "**********"
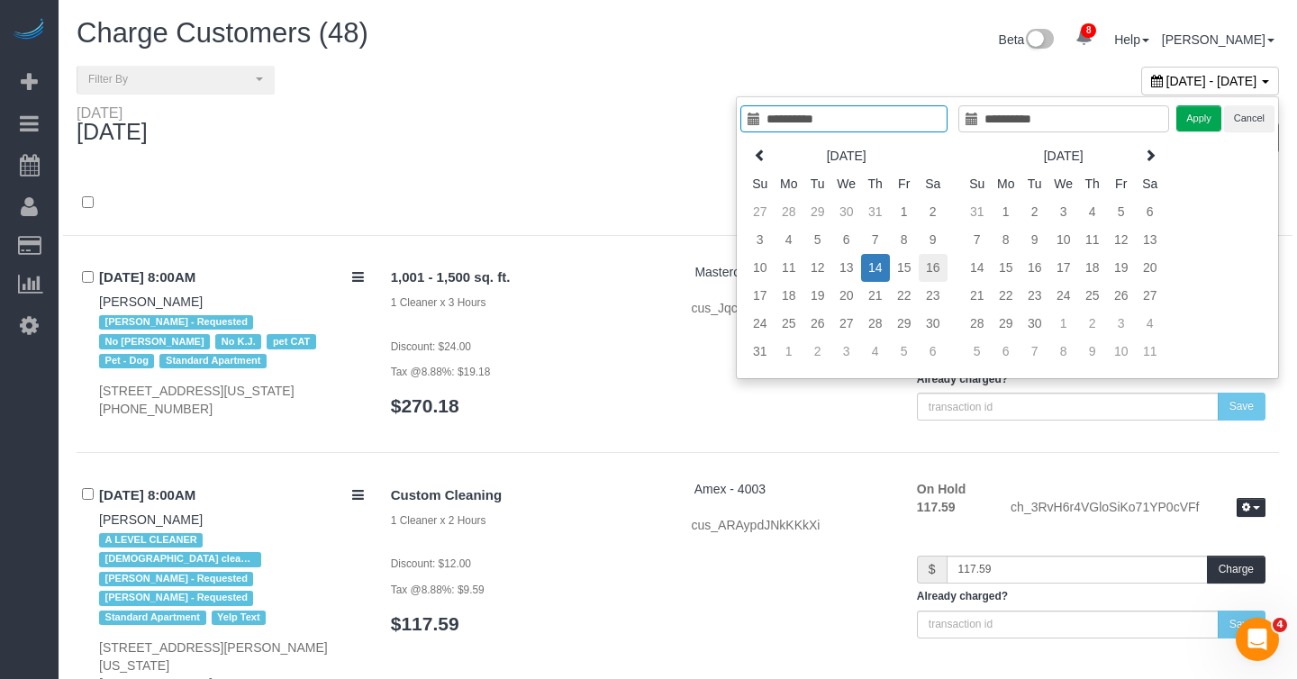
type input "**********"
click at [930, 270] on td "16" at bounding box center [933, 268] width 29 height 28
type input "**********"
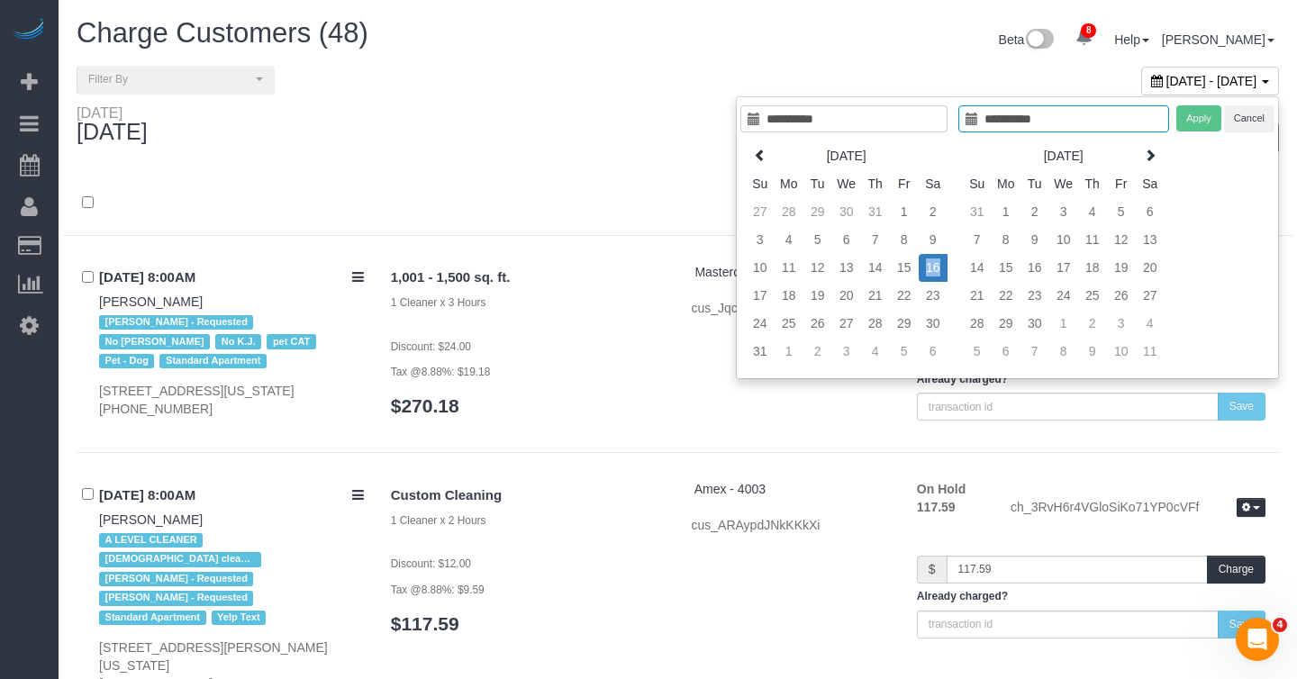
click at [930, 270] on td "16" at bounding box center [933, 268] width 29 height 28
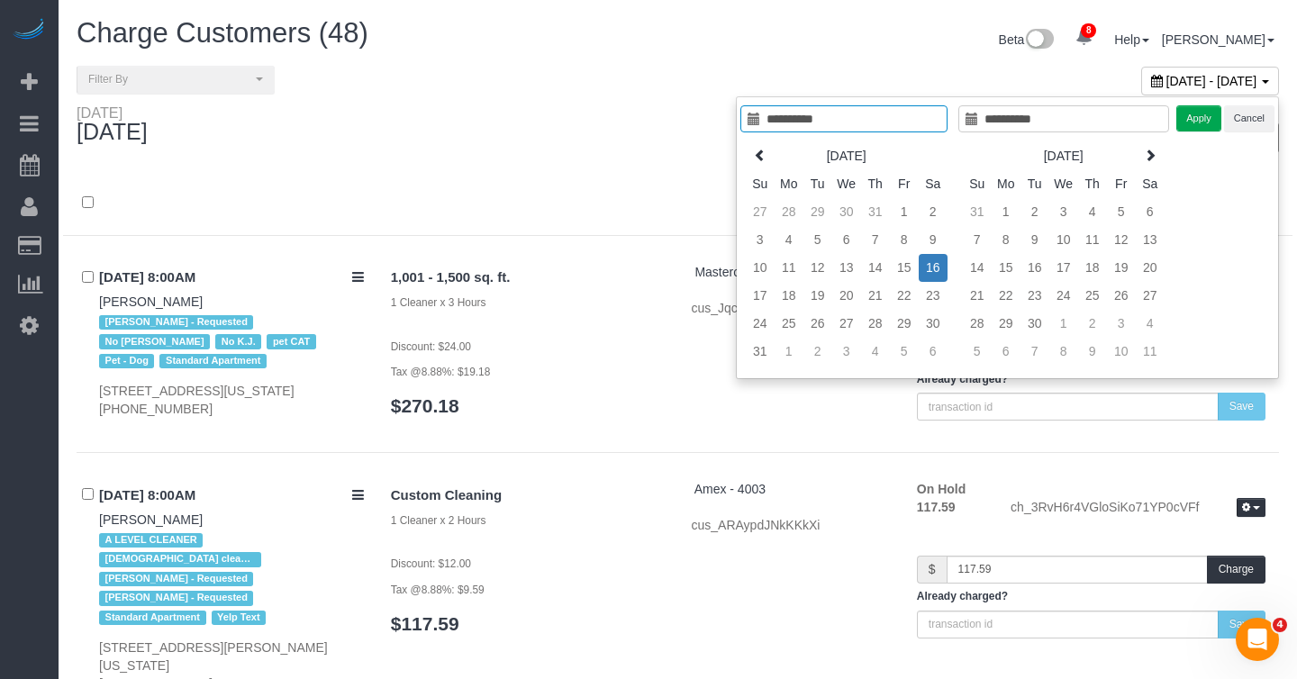
type input "**********"
click at [1196, 121] on button "Apply" at bounding box center [1199, 118] width 45 height 26
click at [1196, 121] on div "100 / page 10 / page 20 / page 30 / page 40 / page 50 / page 100 / page" at bounding box center [985, 137] width 615 height 67
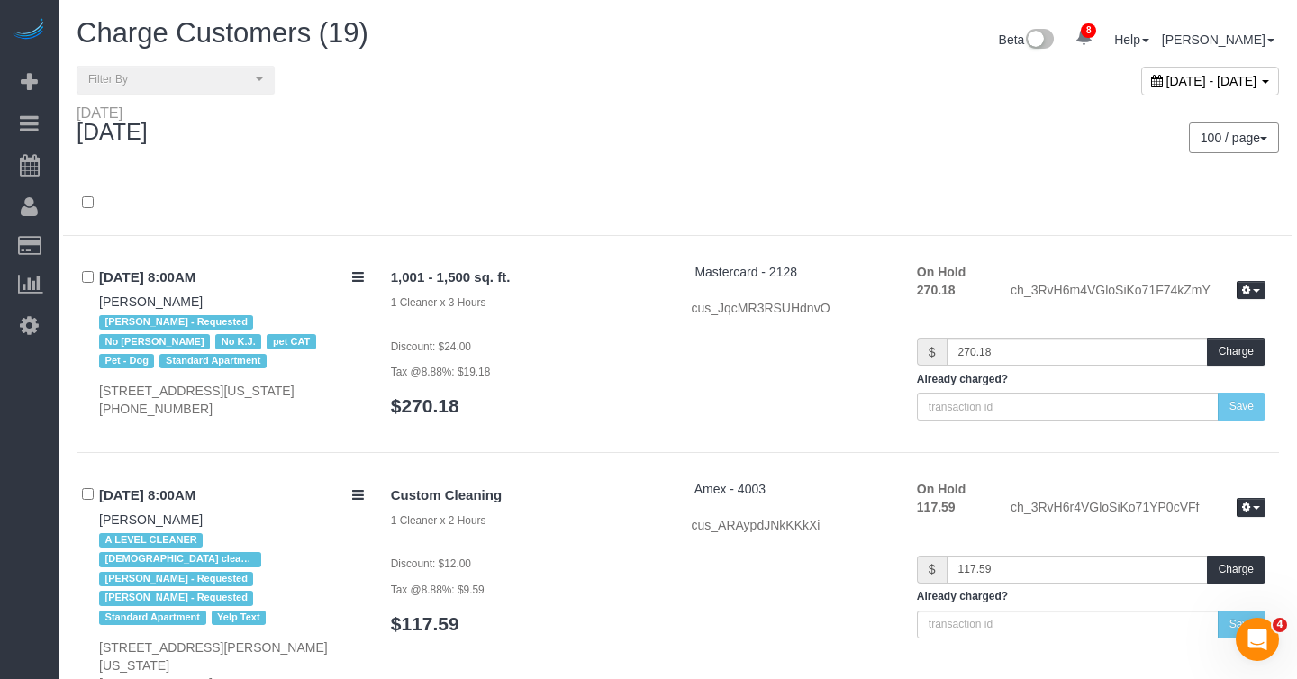
click at [677, 176] on div at bounding box center [678, 203] width 1230 height 65
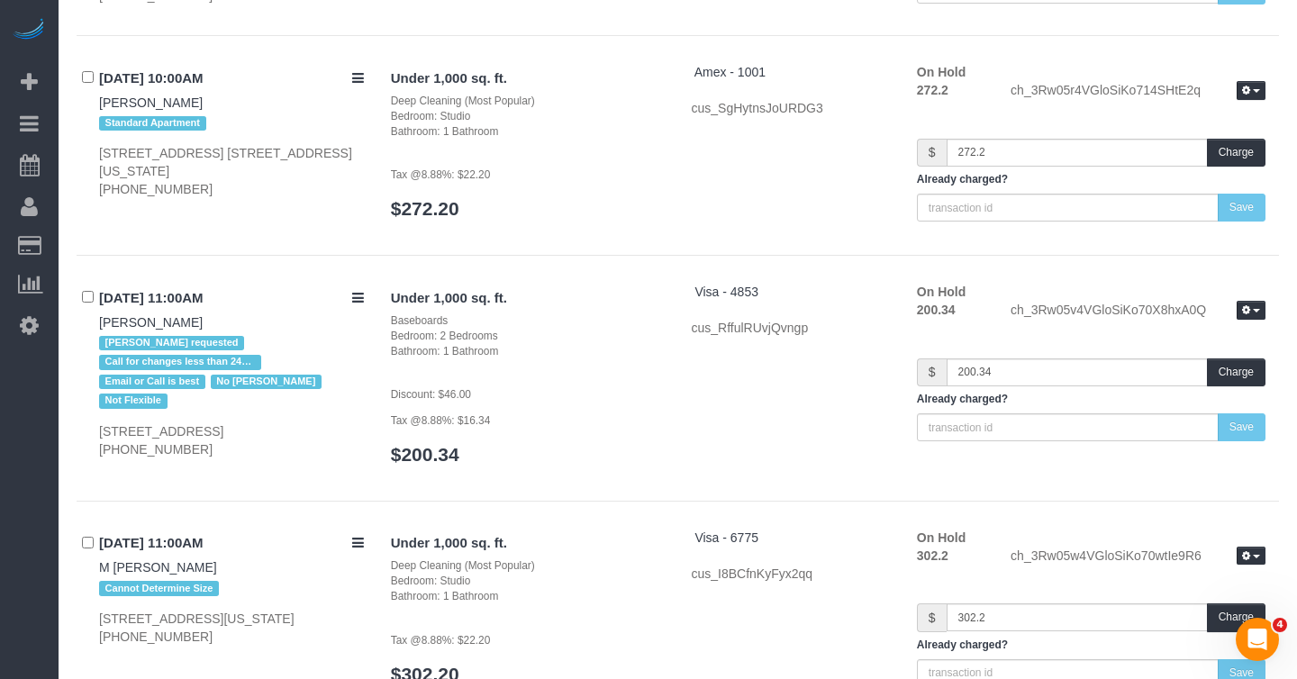
scroll to position [2985, 0]
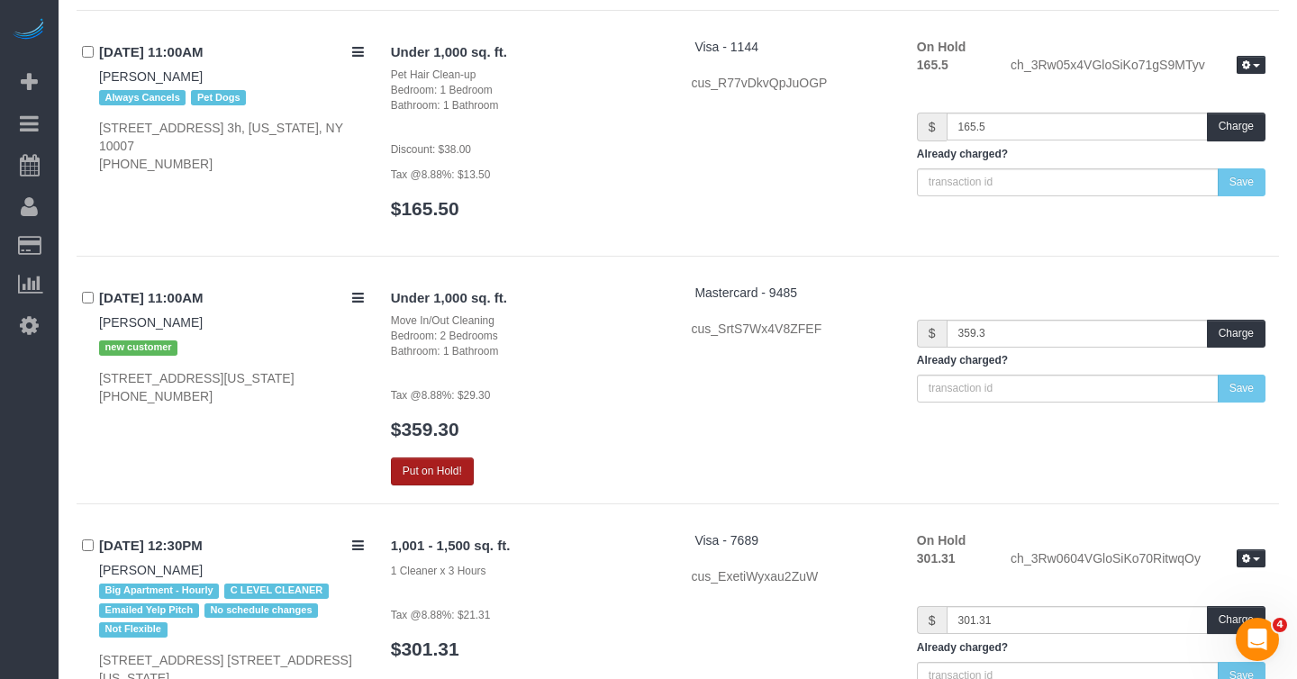
click at [420, 486] on button "Put on Hold!" at bounding box center [432, 472] width 83 height 28
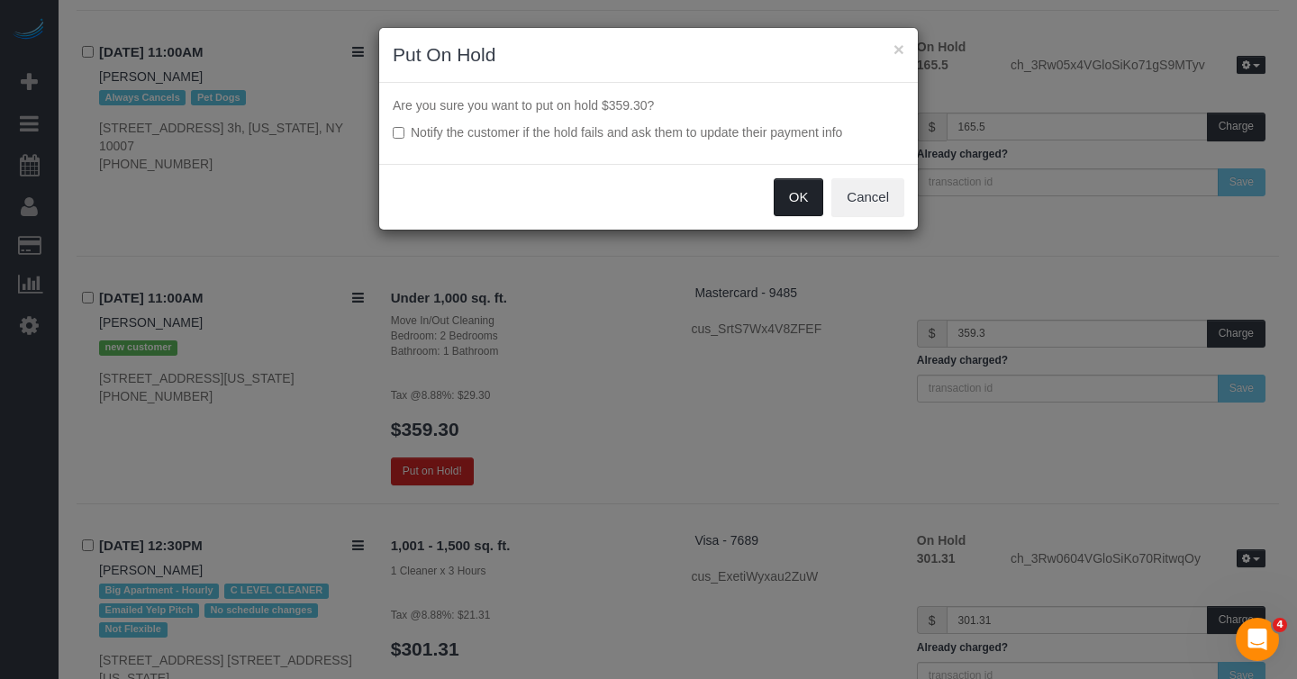
click at [806, 196] on button "OK" at bounding box center [799, 197] width 50 height 38
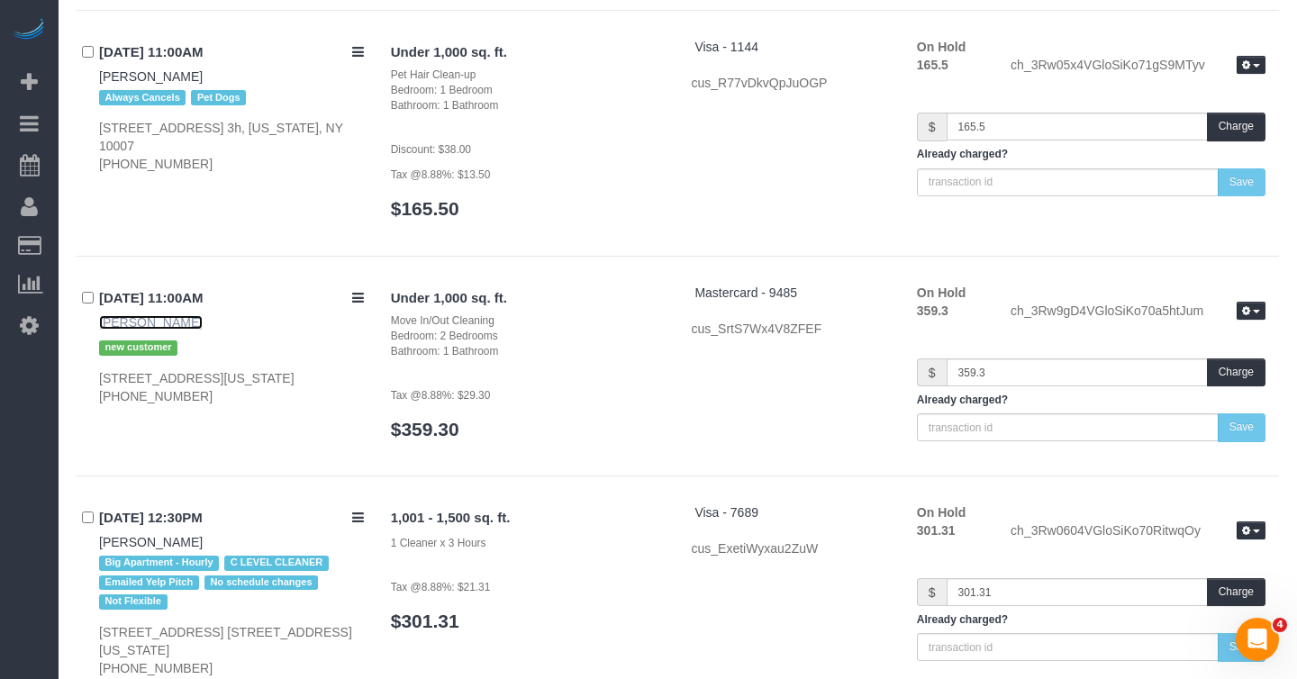
click at [128, 330] on link "[PERSON_NAME]" at bounding box center [151, 322] width 104 height 14
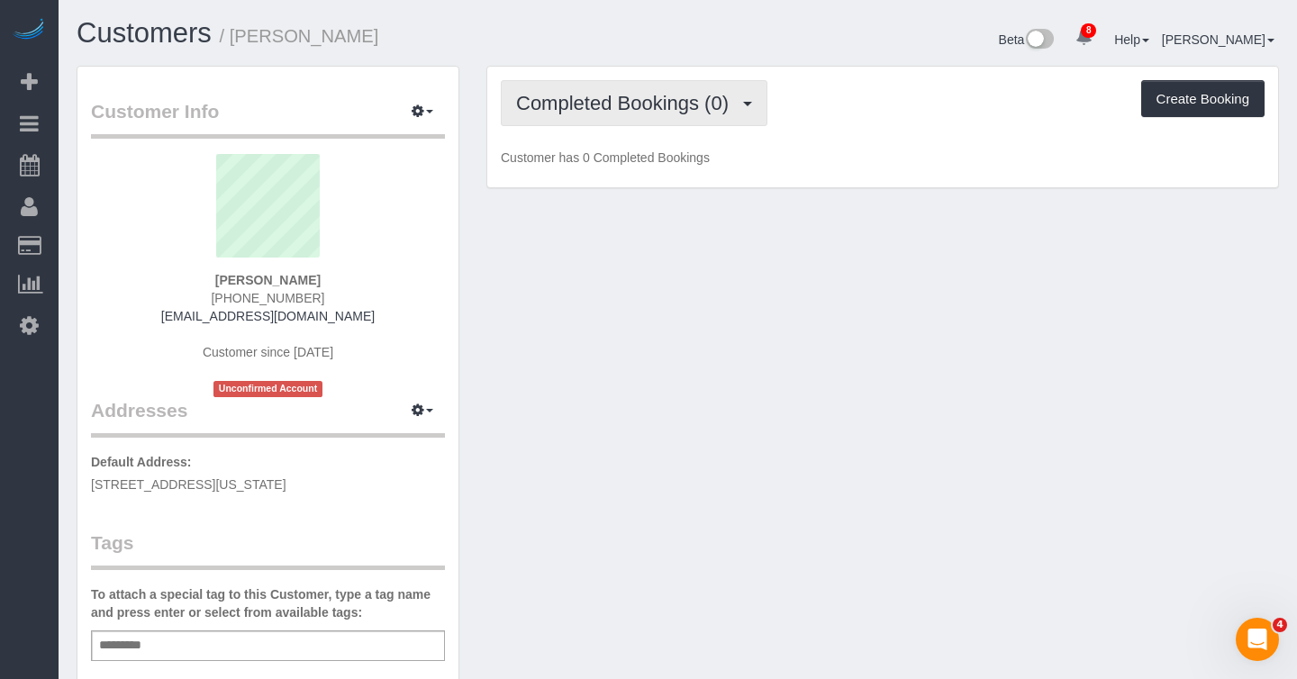
click at [707, 105] on span "Completed Bookings (0)" at bounding box center [627, 103] width 222 height 23
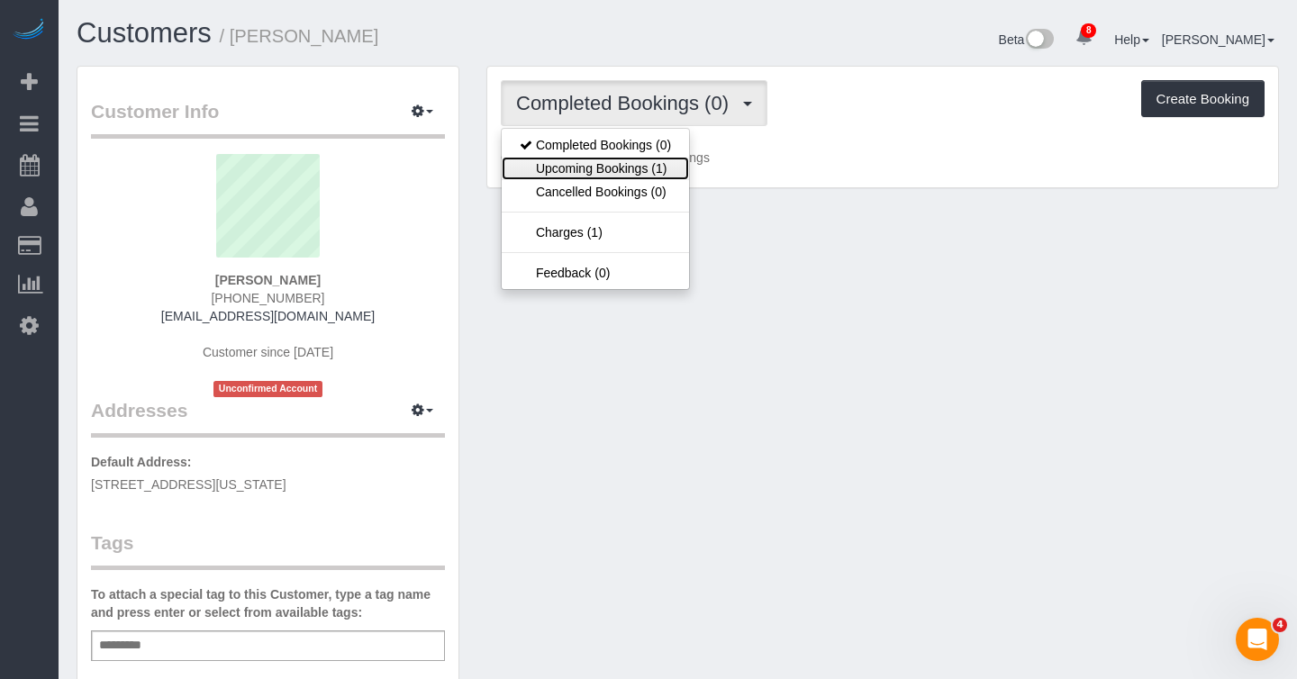
click at [632, 168] on link "Upcoming Bookings (1)" at bounding box center [595, 168] width 187 height 23
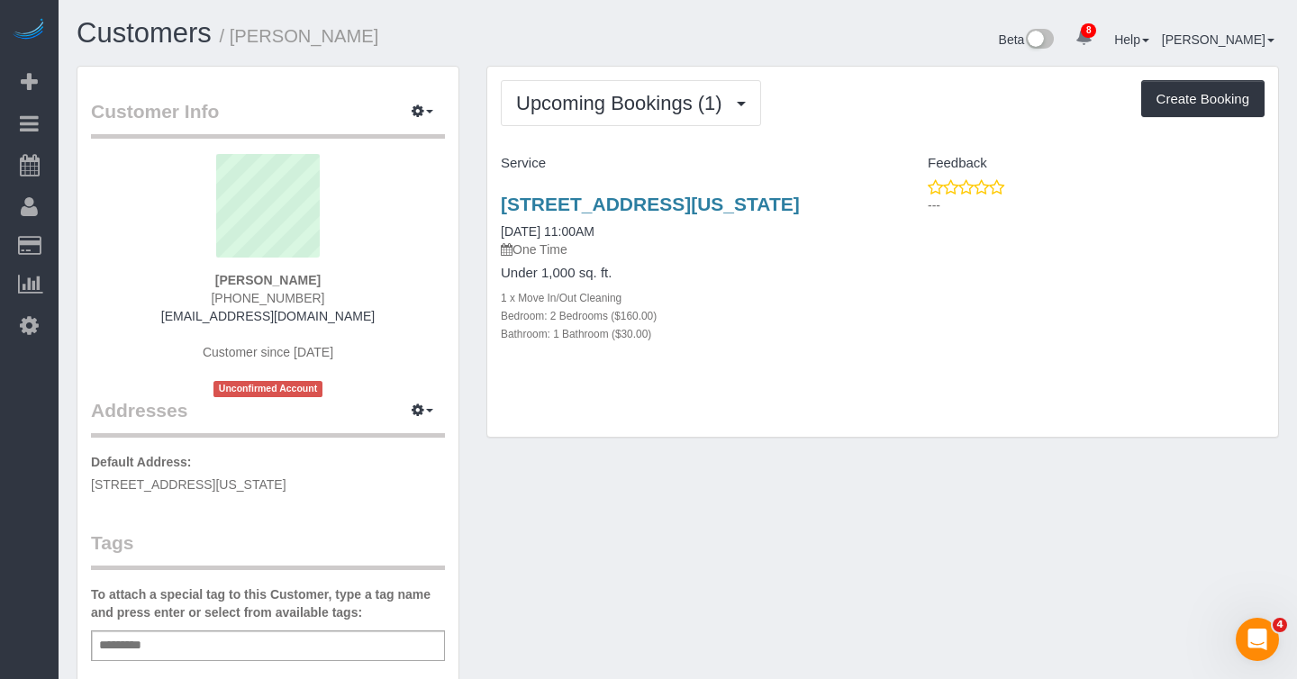
click at [753, 418] on div "Upcoming Bookings (1) Completed Bookings (0) Upcoming Bookings (1) Cancelled Bo…" at bounding box center [882, 252] width 791 height 371
